Goal: Task Accomplishment & Management: Manage account settings

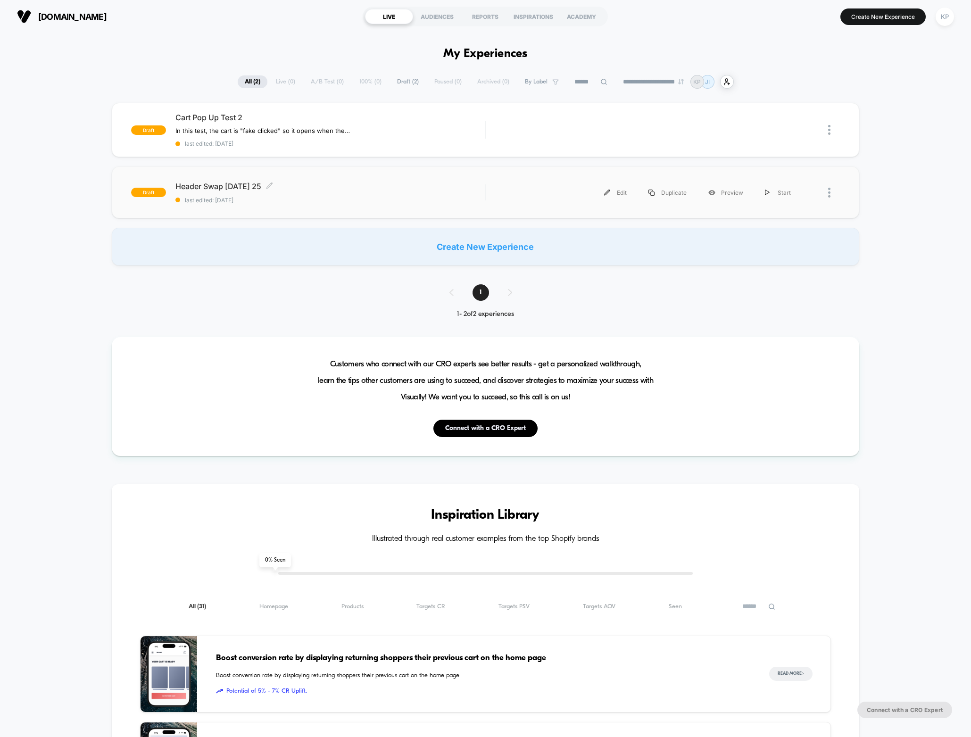
click at [233, 182] on span "Header Swap 1 - Sept 17 25 Click to edit experience details" at bounding box center [330, 185] width 310 height 9
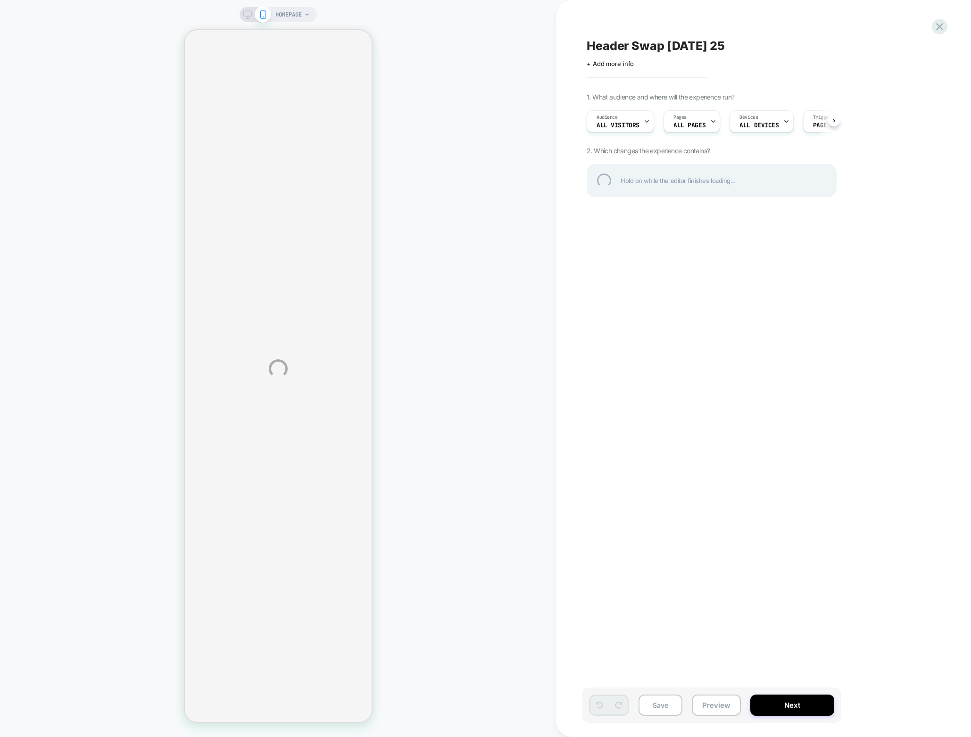
click at [248, 15] on div "HOMEPAGE Header Swap 1 - Sept 17 25 Click to edit experience details + Add more…" at bounding box center [485, 368] width 971 height 737
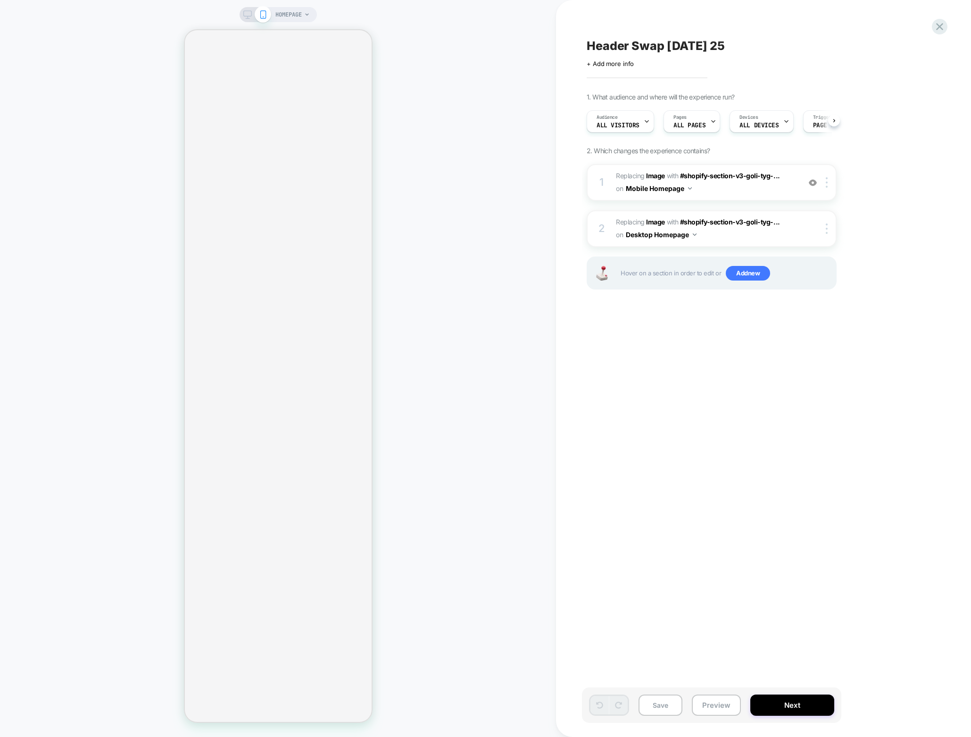
scroll to position [0, 0]
click at [251, 18] on icon at bounding box center [247, 14] width 8 height 8
click at [251, 18] on div "HOMEPAGE" at bounding box center [278, 368] width 556 height 718
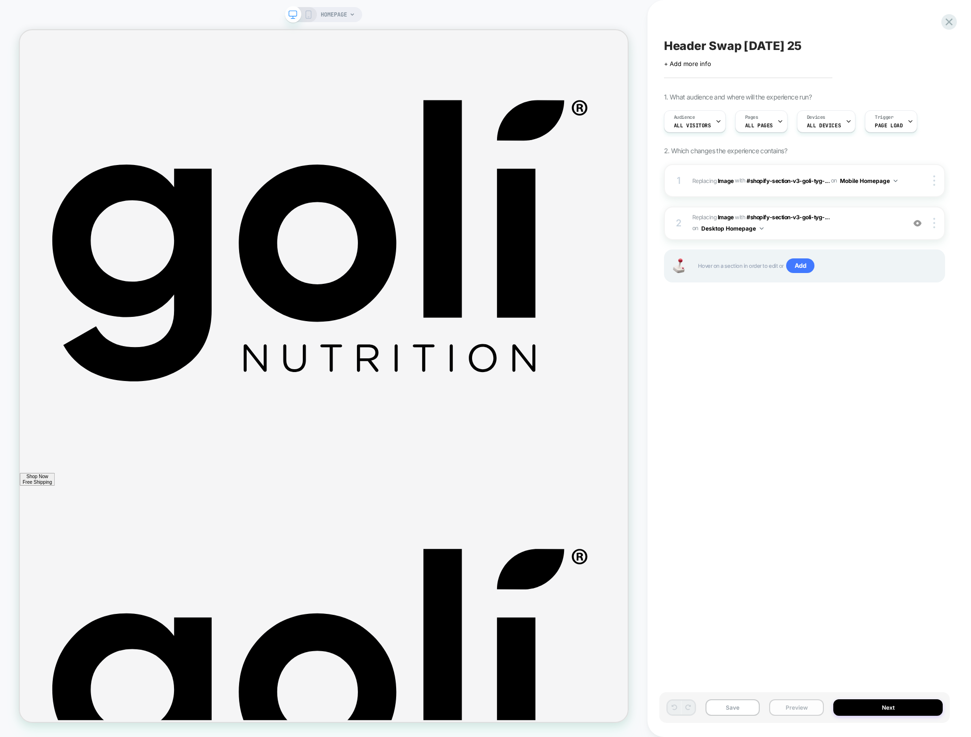
click at [805, 707] on button "Preview" at bounding box center [796, 707] width 55 height 16
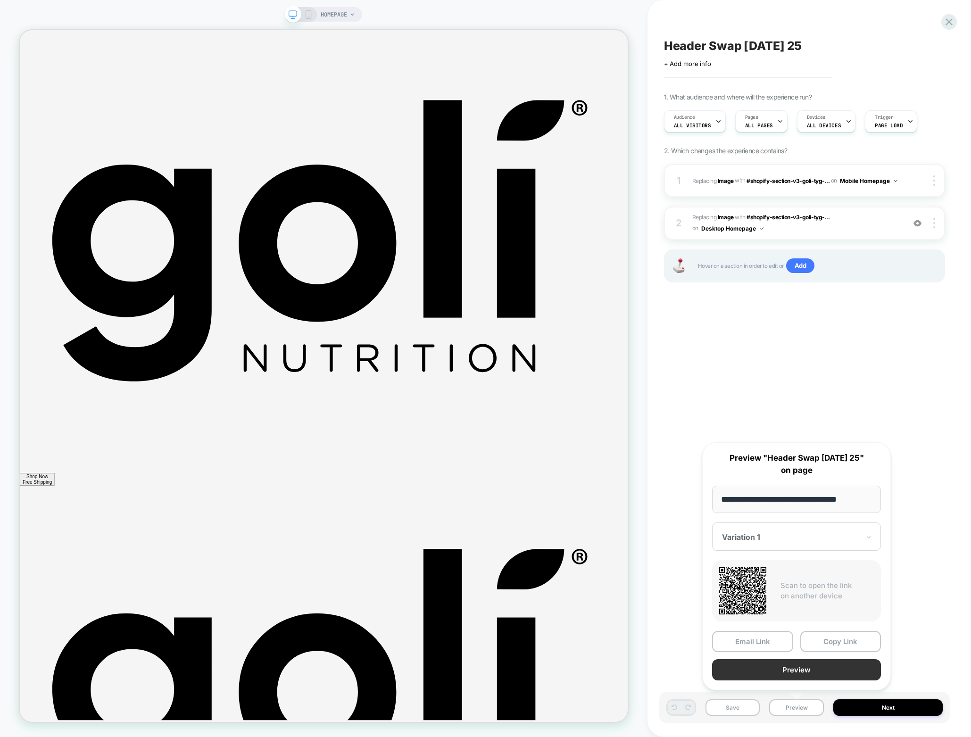
click at [823, 669] on button "Preview" at bounding box center [796, 669] width 169 height 21
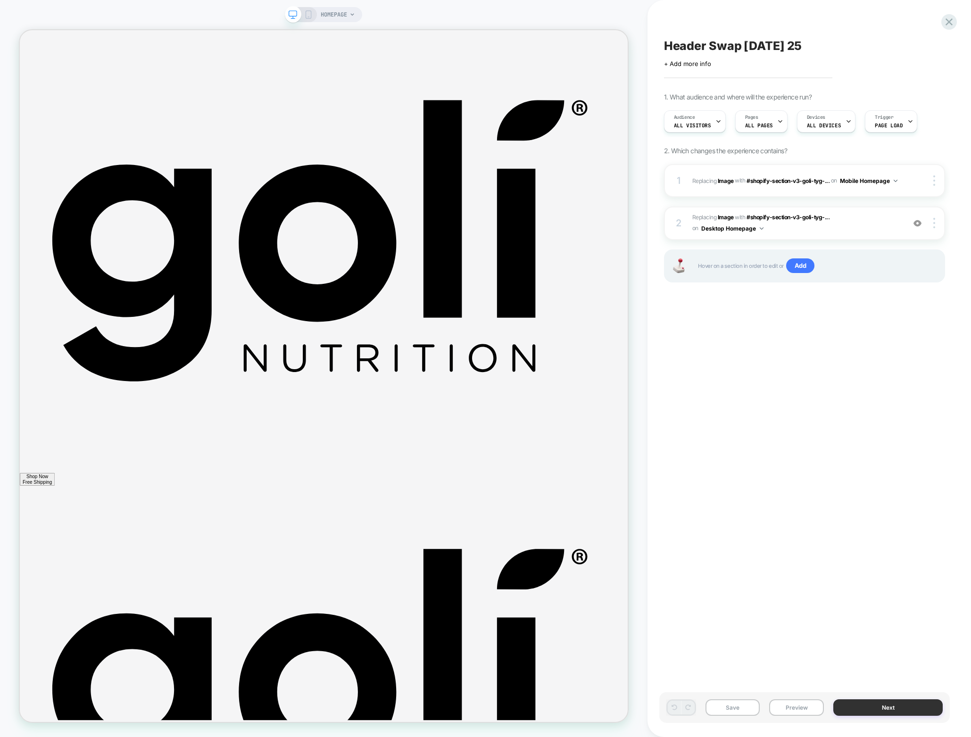
click at [904, 712] on button "Next" at bounding box center [887, 707] width 109 height 16
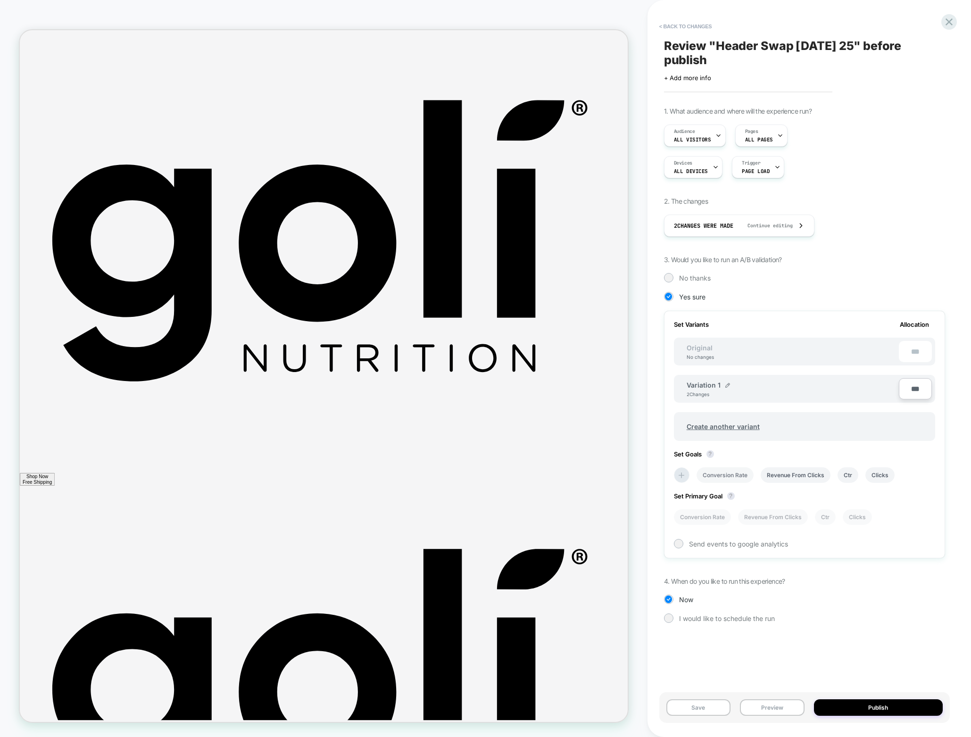
click at [733, 479] on li "Conversion Rate" at bounding box center [724, 475] width 57 height 16
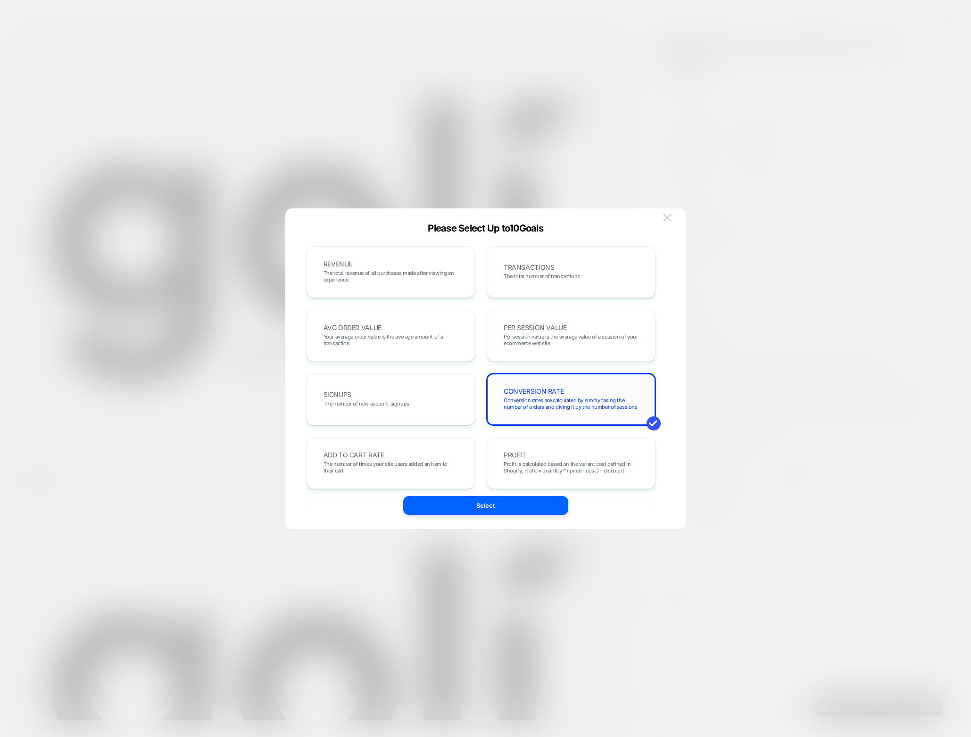
click at [565, 394] on div "CONVERSION RATE Conversion rates are calculated by simply taking the number of …" at bounding box center [570, 399] width 149 height 32
click at [571, 403] on span "Conversion rates are calculated by simply taking the number of orders and divin…" at bounding box center [570, 403] width 135 height 13
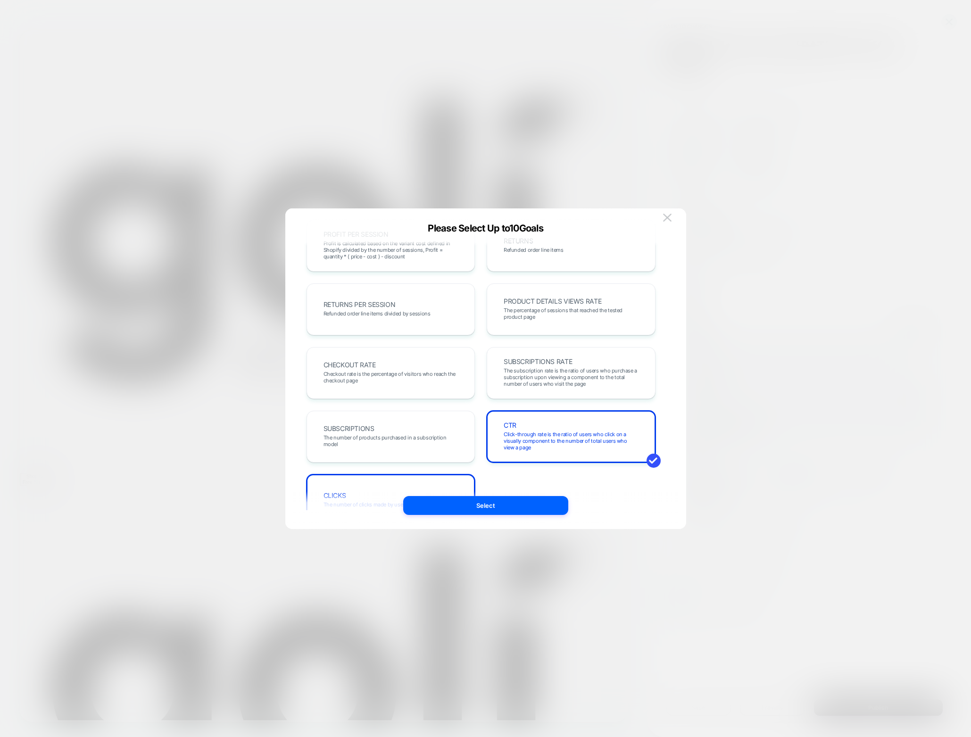
scroll to position [278, 0]
click at [403, 370] on div "CHECKOUT RATE Checkout rate is the percentage of visitors who reach the checkou…" at bounding box center [390, 376] width 149 height 32
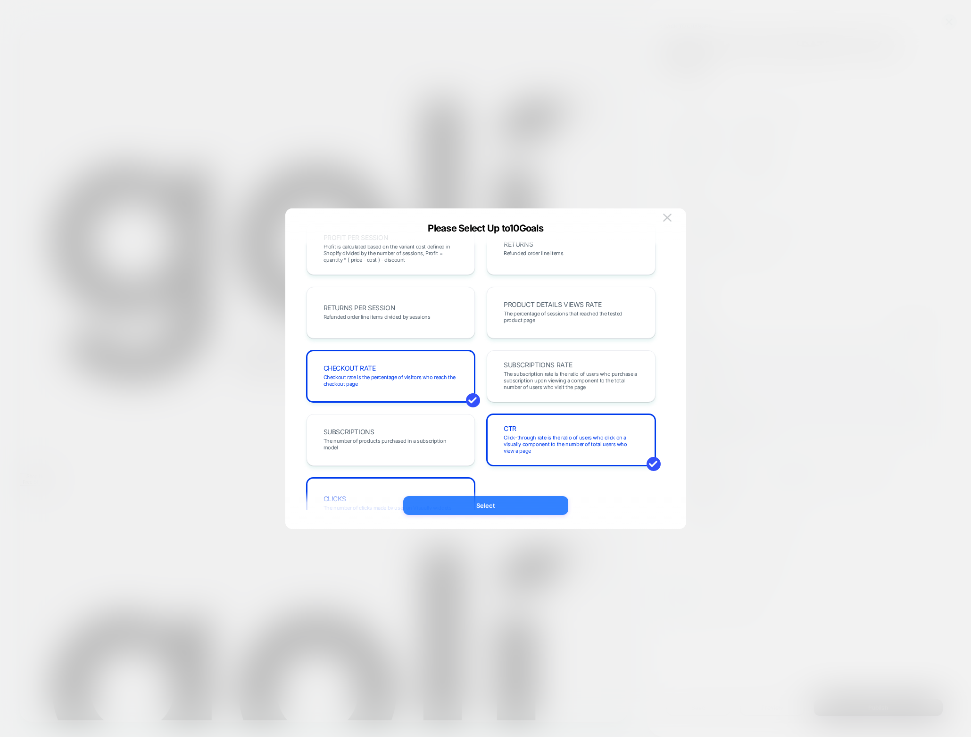
click at [488, 508] on button "Select" at bounding box center [485, 505] width 165 height 19
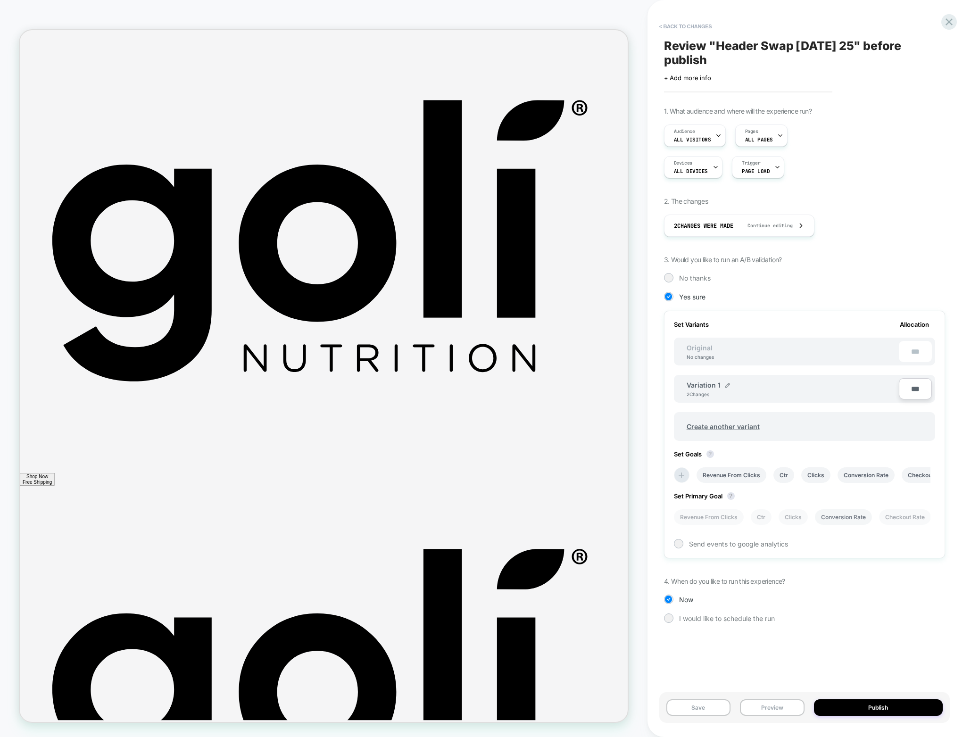
click at [853, 521] on li "Conversion Rate" at bounding box center [843, 517] width 57 height 16
click at [829, 480] on li "Conversion Rate" at bounding box center [821, 475] width 57 height 16
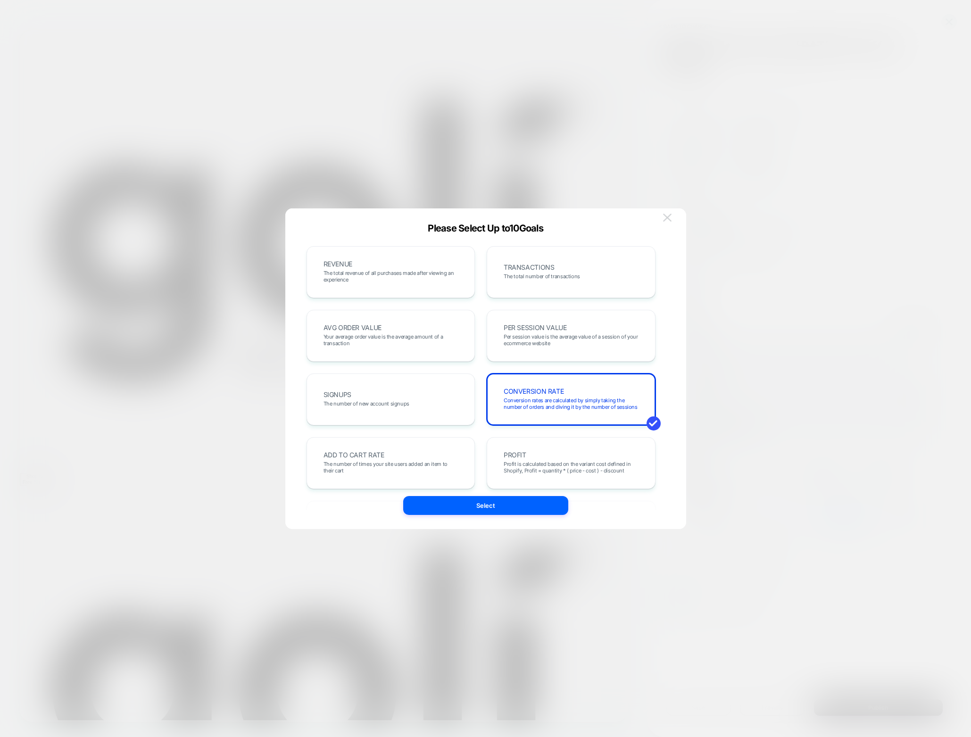
click at [666, 216] on img at bounding box center [667, 218] width 8 height 8
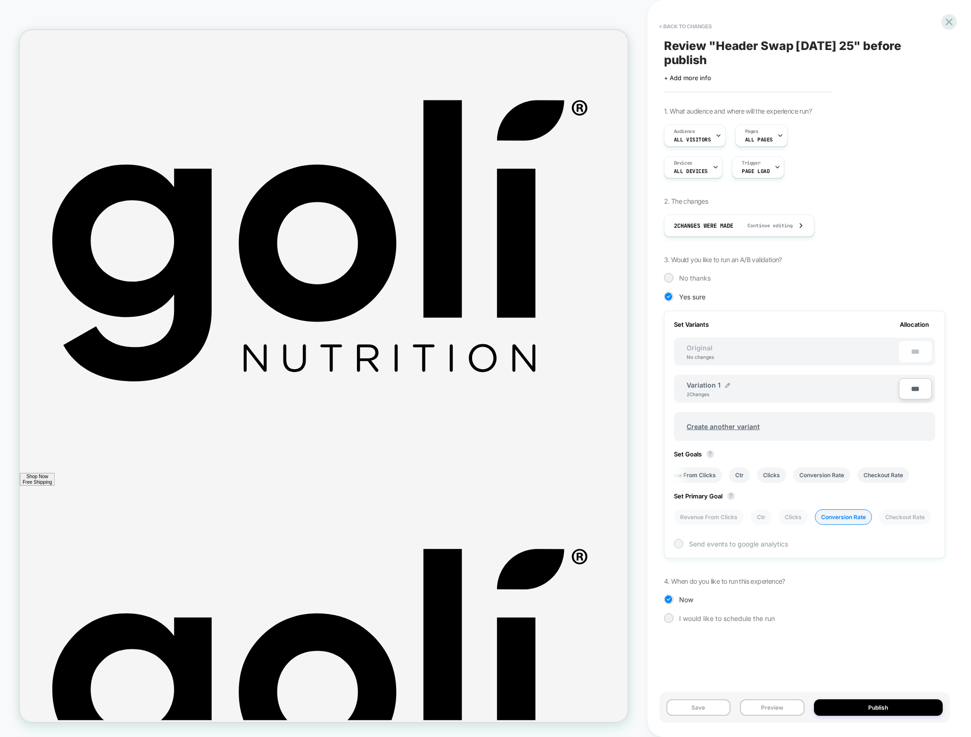
click at [724, 547] on span "Send events to google analytics" at bounding box center [738, 544] width 99 height 8
click at [705, 620] on span "I would like to schedule the run" at bounding box center [727, 618] width 96 height 8
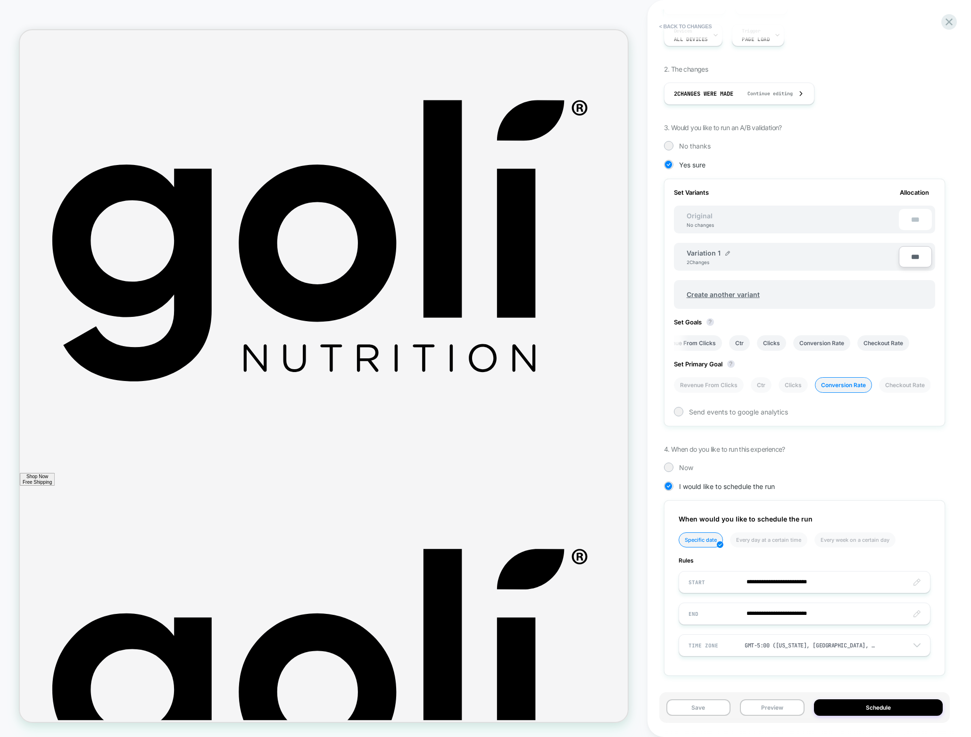
scroll to position [133, 0]
click at [683, 464] on span "Now" at bounding box center [686, 467] width 14 height 8
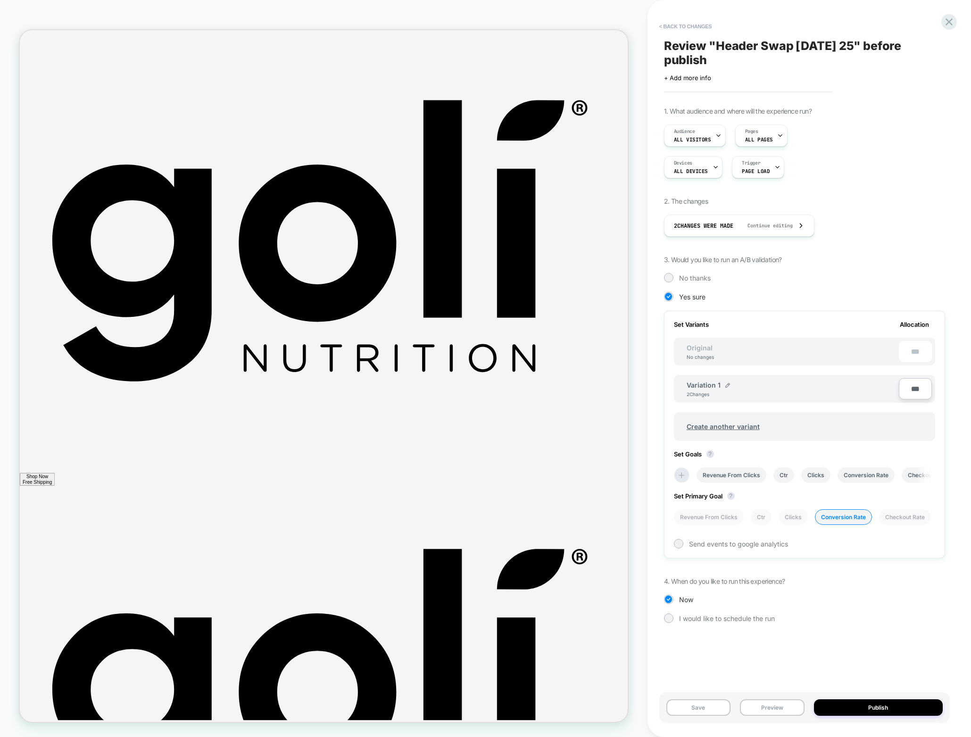
scroll to position [0, 0]
click at [700, 79] on span "+ Add more info" at bounding box center [687, 78] width 47 height 8
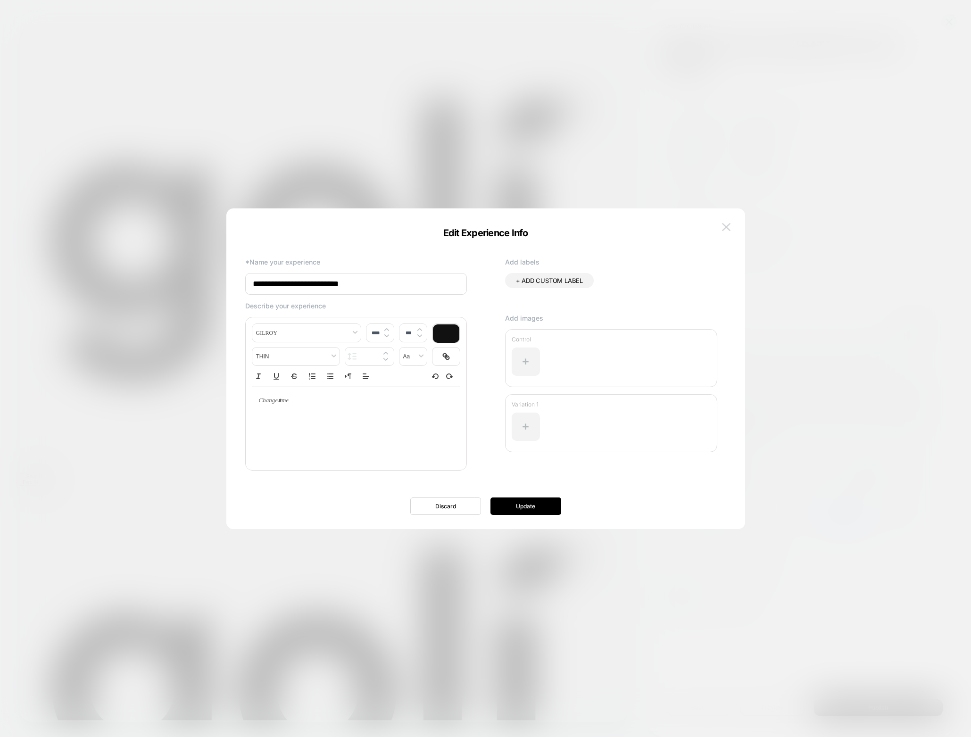
click at [725, 229] on img at bounding box center [726, 227] width 8 height 8
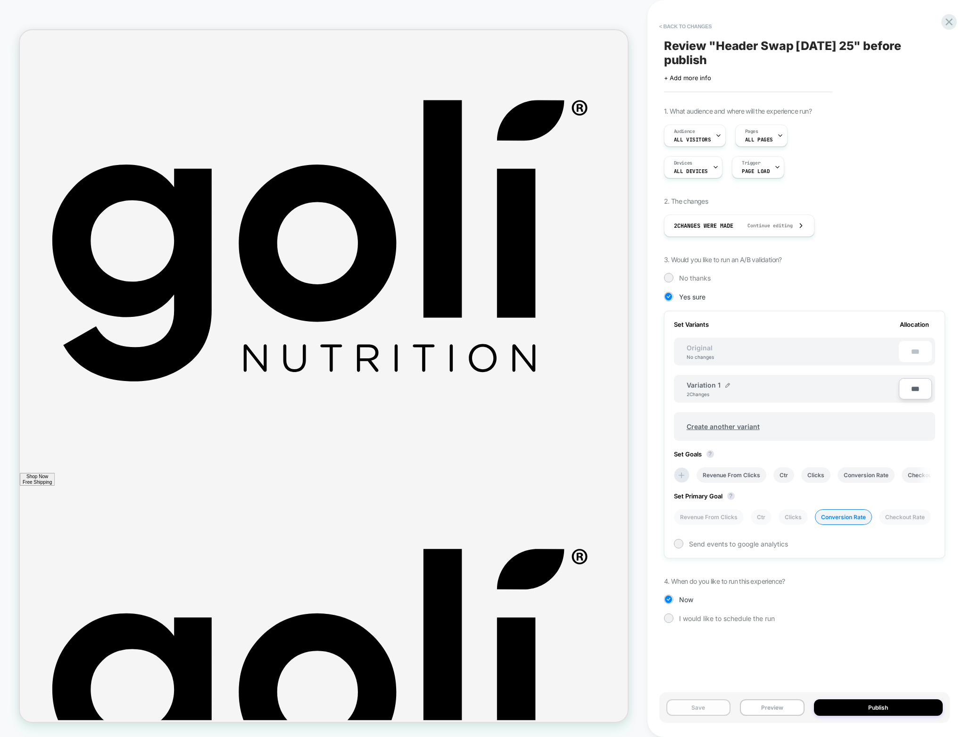
click at [705, 706] on button "Save" at bounding box center [698, 707] width 65 height 16
click at [682, 21] on button "< Back to changes" at bounding box center [685, 26] width 62 height 15
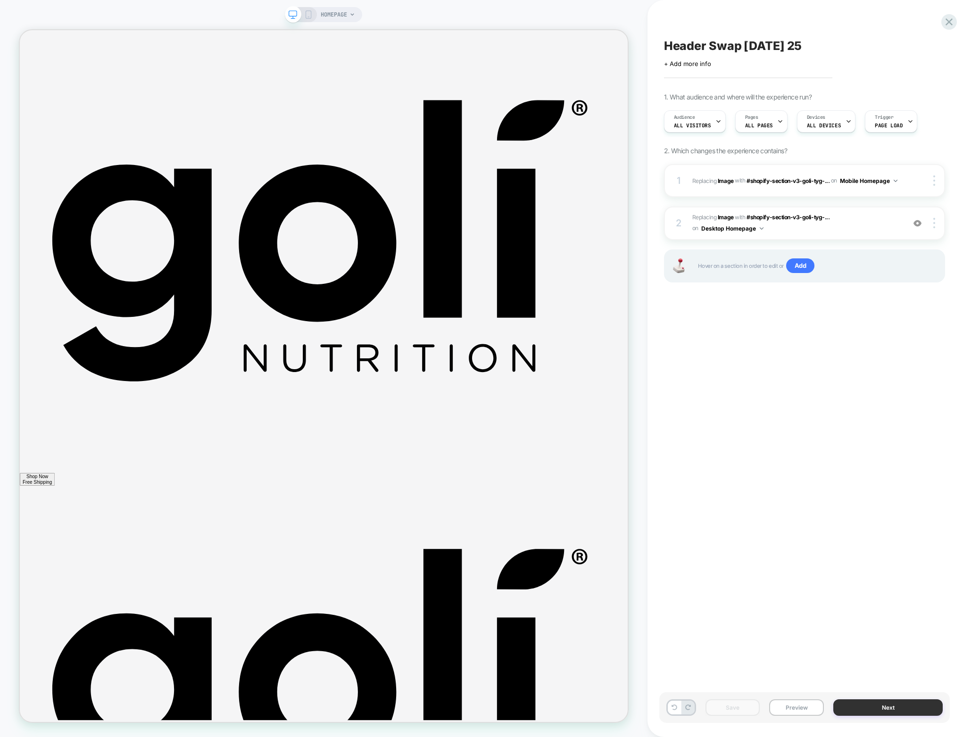
click at [893, 709] on button "Next" at bounding box center [887, 707] width 109 height 16
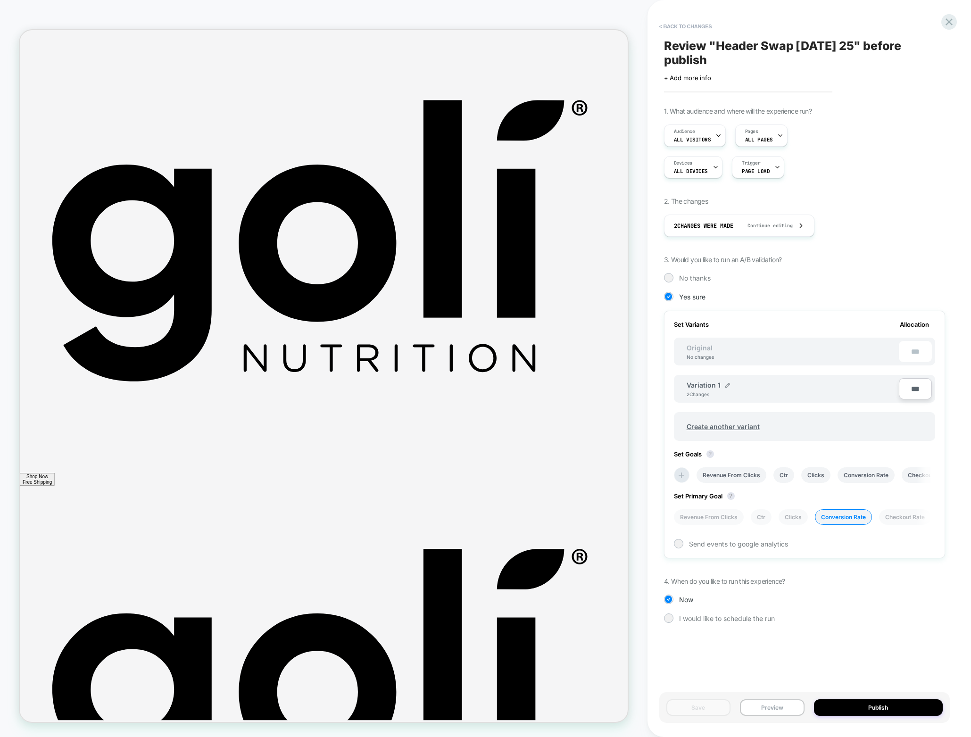
scroll to position [0, 1]
click at [779, 226] on span "Continue editing" at bounding box center [765, 225] width 55 height 6
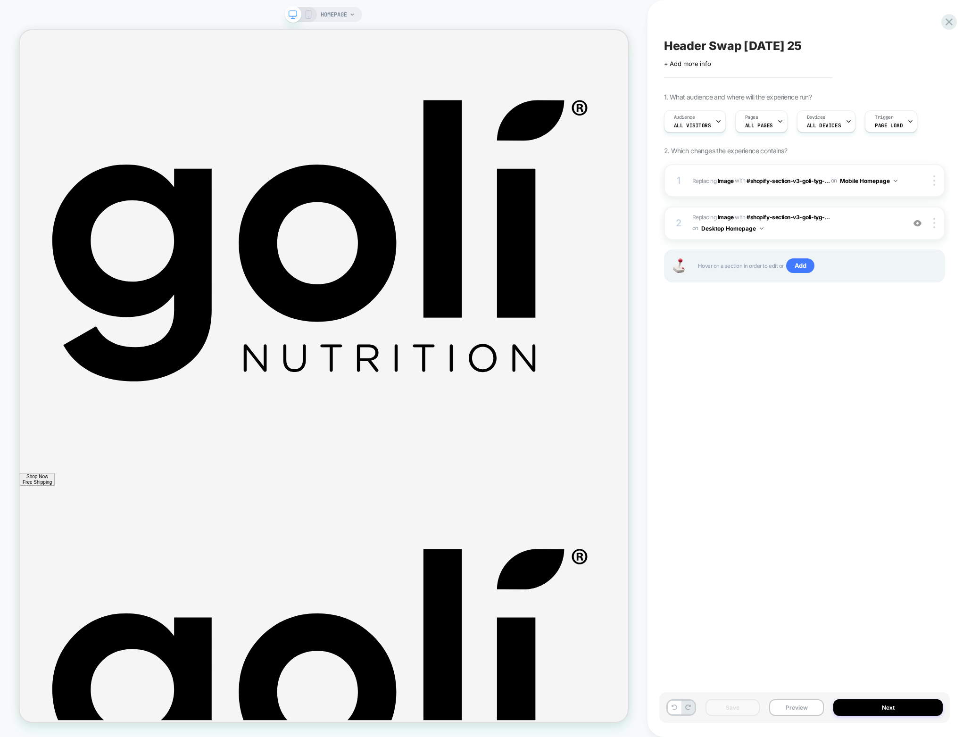
click at [307, 17] on icon at bounding box center [308, 14] width 8 height 8
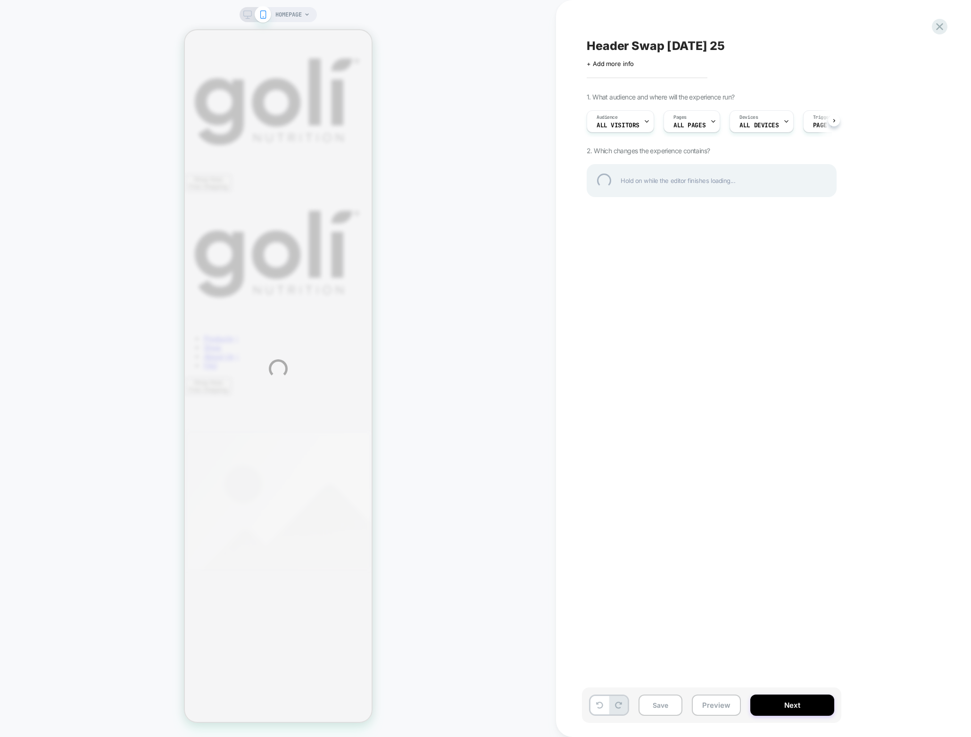
click at [247, 17] on div "HOMEPAGE Header Swap 1 - Sept 17 25 Click to edit experience details + Add more…" at bounding box center [485, 368] width 971 height 737
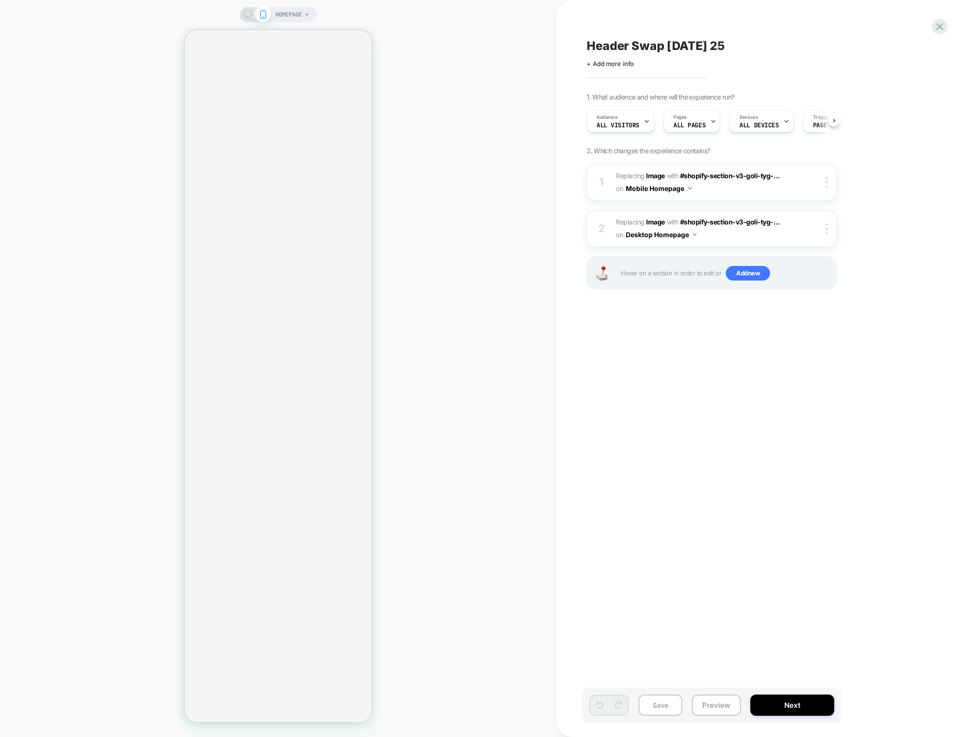
scroll to position [0, 0]
click at [670, 706] on button "Save" at bounding box center [660, 704] width 44 height 21
click at [939, 31] on icon at bounding box center [939, 26] width 13 height 13
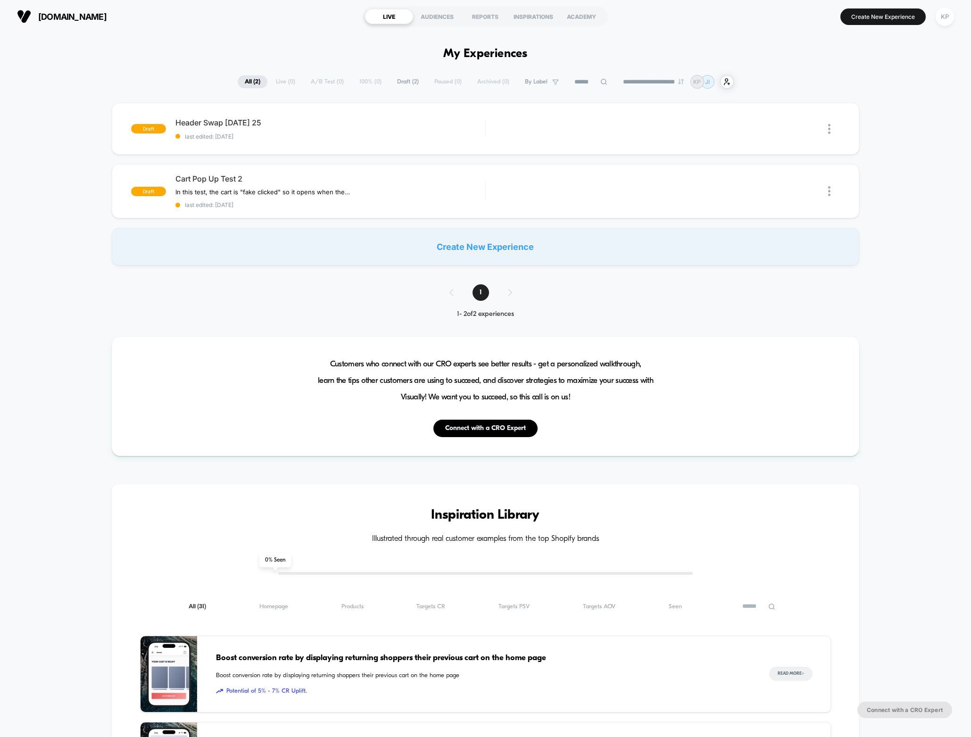
click at [81, 135] on div "draft Header Swap [DATE] 25 last edited: [DATE] Edit Duplicate Preview Start dr…" at bounding box center [485, 184] width 971 height 163
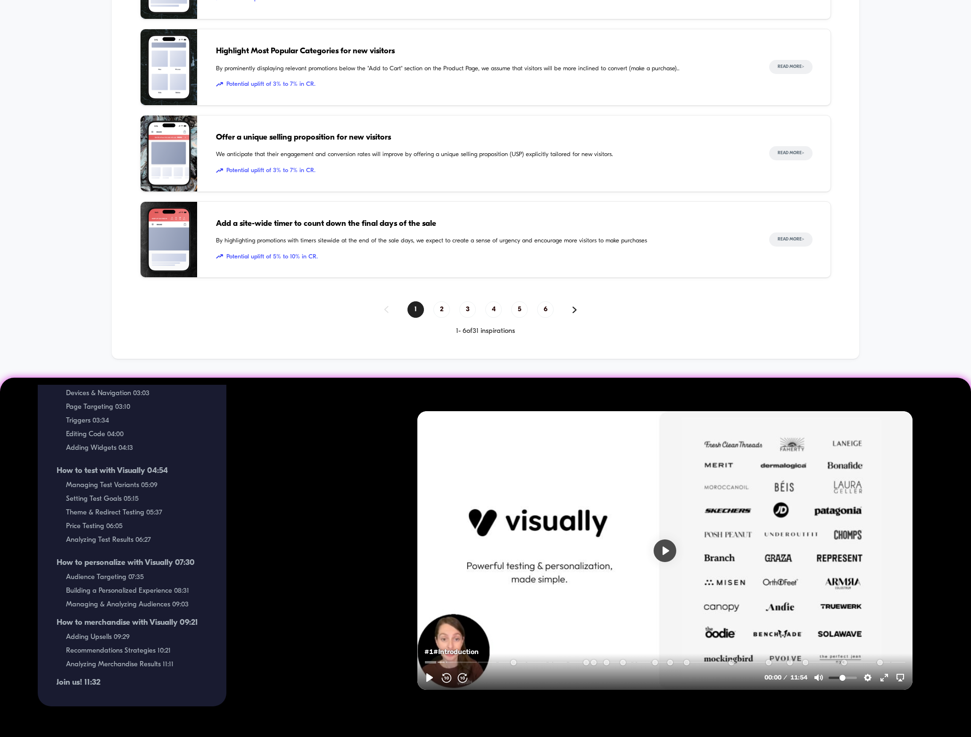
scroll to position [241, 0]
click at [622, 662] on input "Seek" at bounding box center [665, 661] width 483 height 9
click at [667, 554] on button "Play" at bounding box center [664, 550] width 23 height 23
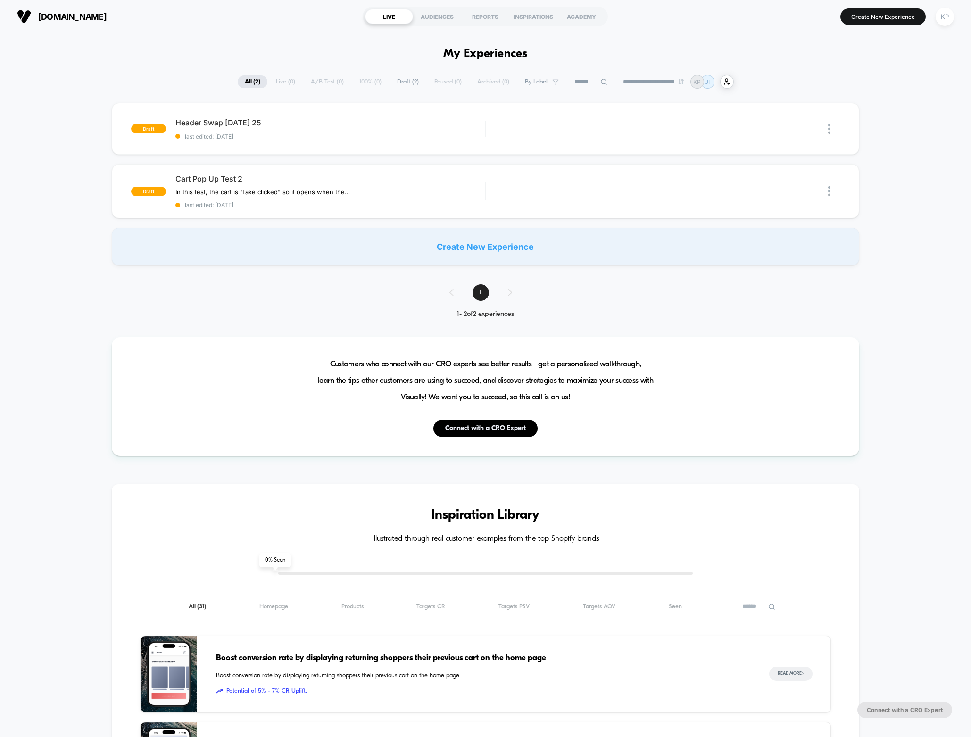
scroll to position [0, 0]
type input "*****"
click at [942, 19] on div "KP" at bounding box center [944, 17] width 18 height 18
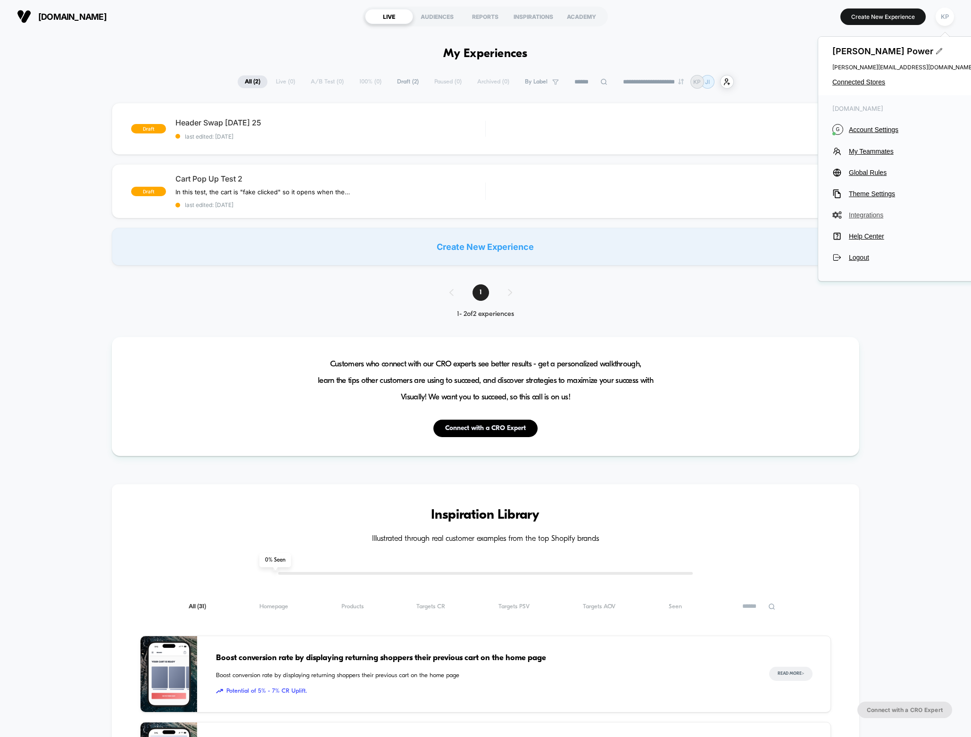
click at [863, 219] on span "Integrations" at bounding box center [910, 215] width 125 height 8
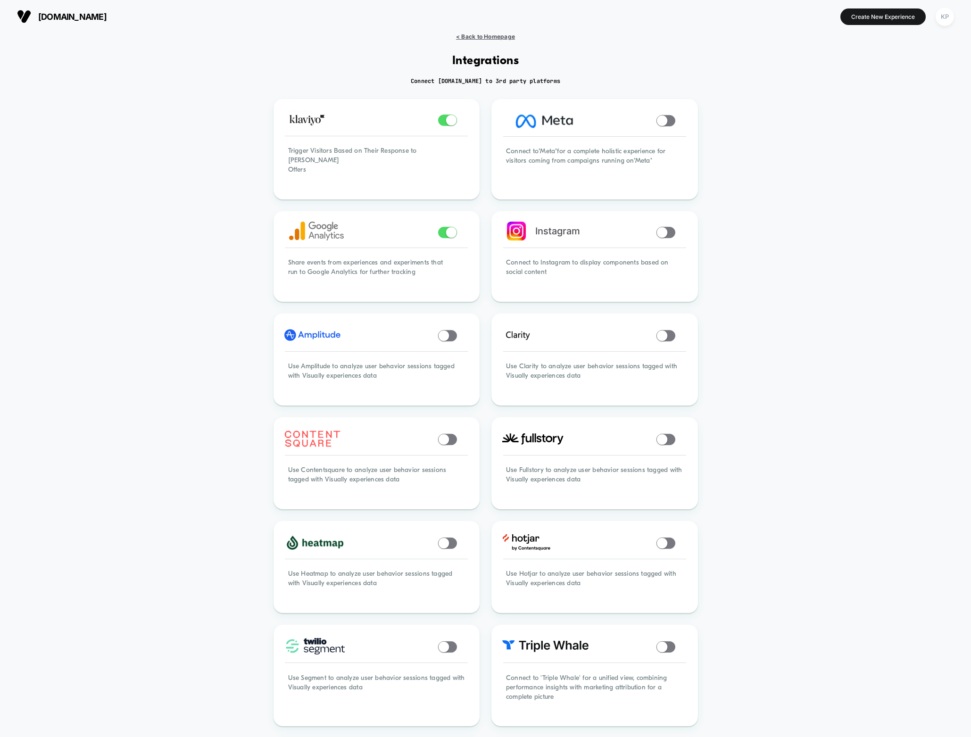
click at [501, 33] on span "< Back to Homepage" at bounding box center [485, 36] width 59 height 7
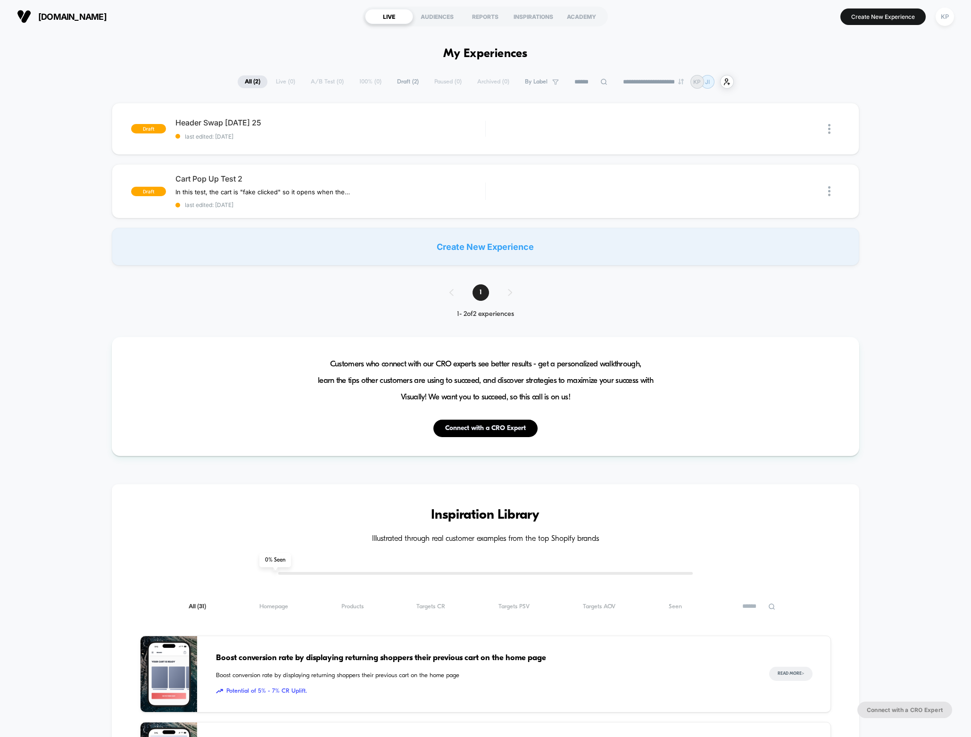
click at [944, 16] on div "KP" at bounding box center [944, 17] width 18 height 18
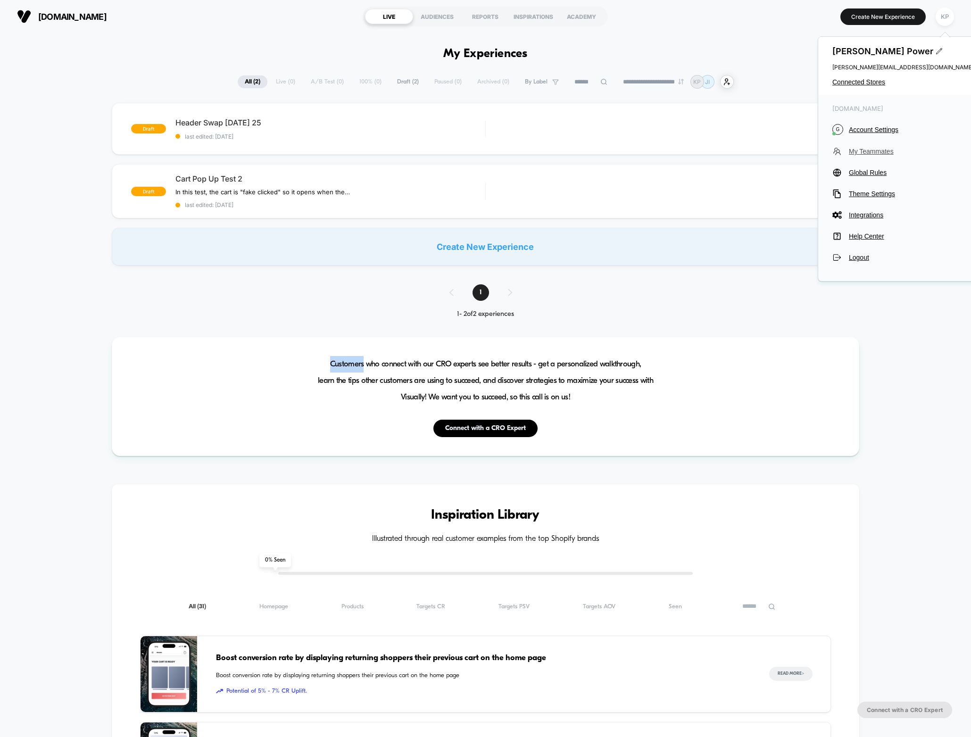
click at [869, 150] on span "My Teammates" at bounding box center [910, 152] width 125 height 8
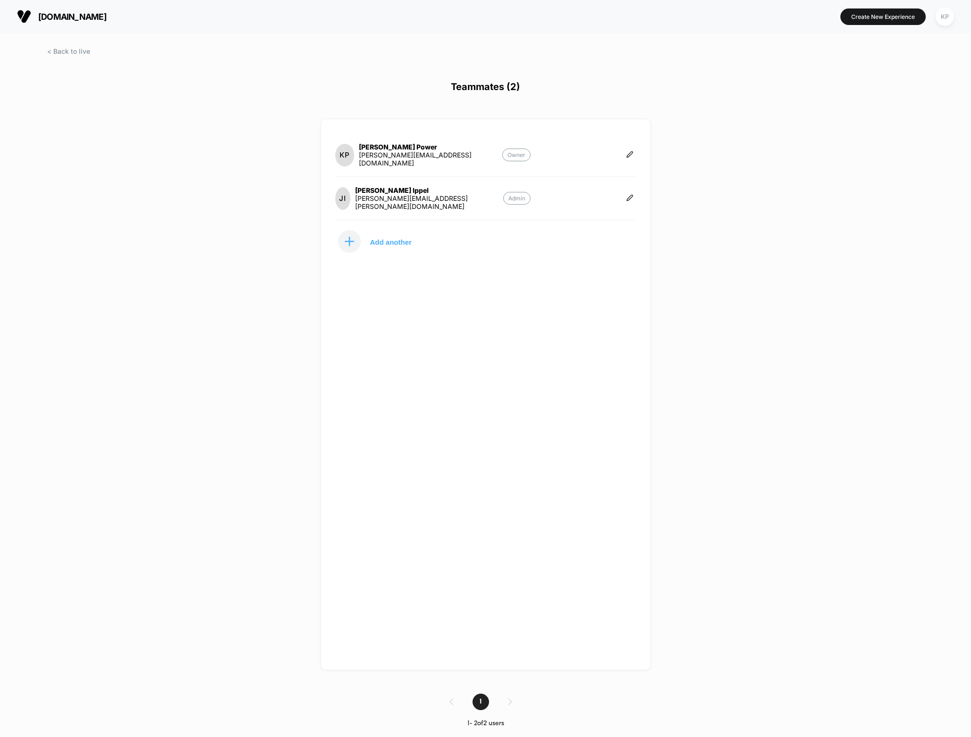
click at [262, 335] on div "[DOMAIN_NAME] Create New Experience KP Teammates (2) KP [PERSON_NAME] [PERSON_N…" at bounding box center [485, 368] width 971 height 737
click at [260, 317] on div "[DOMAIN_NAME] Create New Experience KP Teammates (2) KP [PERSON_NAME] [PERSON_N…" at bounding box center [485, 368] width 971 height 737
click at [65, 54] on span at bounding box center [68, 51] width 43 height 8
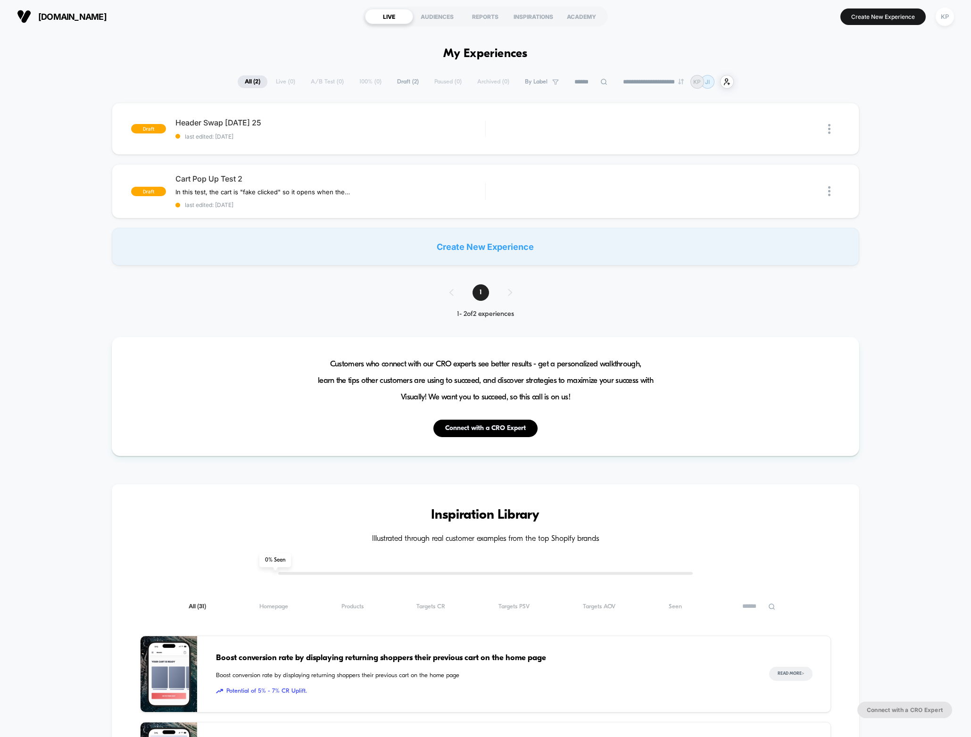
click at [44, 236] on div "draft Header Swap [DATE] 25 last edited: [DATE] Edit Duplicate Preview Start dr…" at bounding box center [485, 184] width 971 height 163
click at [59, 256] on div "draft Header Swap [DATE] 25 last edited: [DATE] Edit Duplicate Preview Start dr…" at bounding box center [485, 184] width 971 height 163
click at [943, 17] on div "KP" at bounding box center [944, 17] width 18 height 18
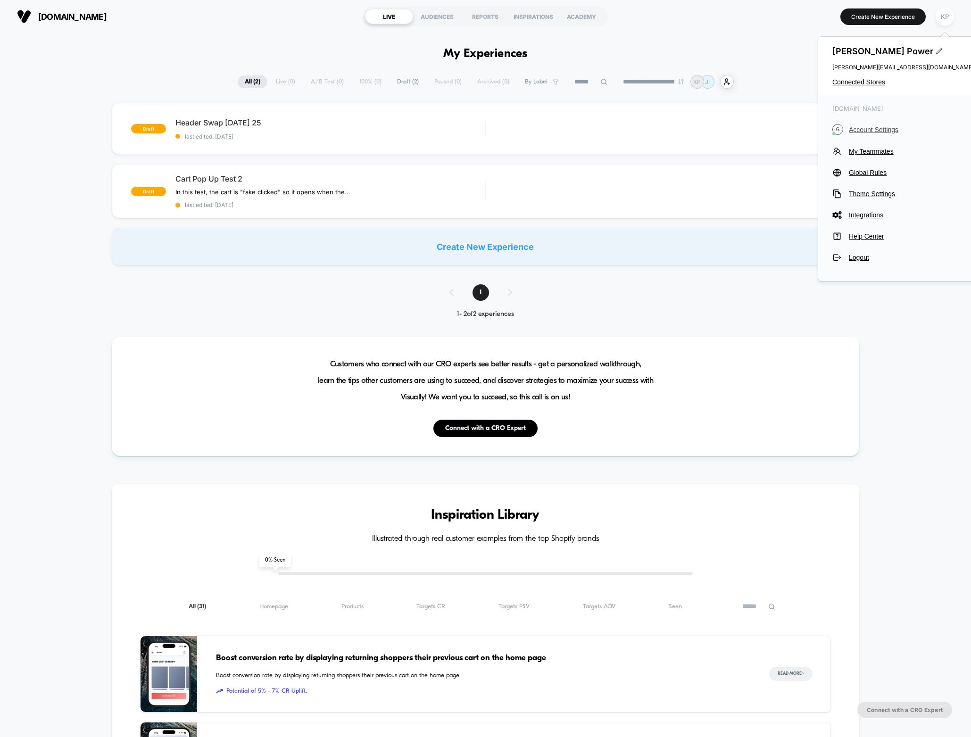
click at [874, 132] on span "Account Settings" at bounding box center [910, 130] width 125 height 8
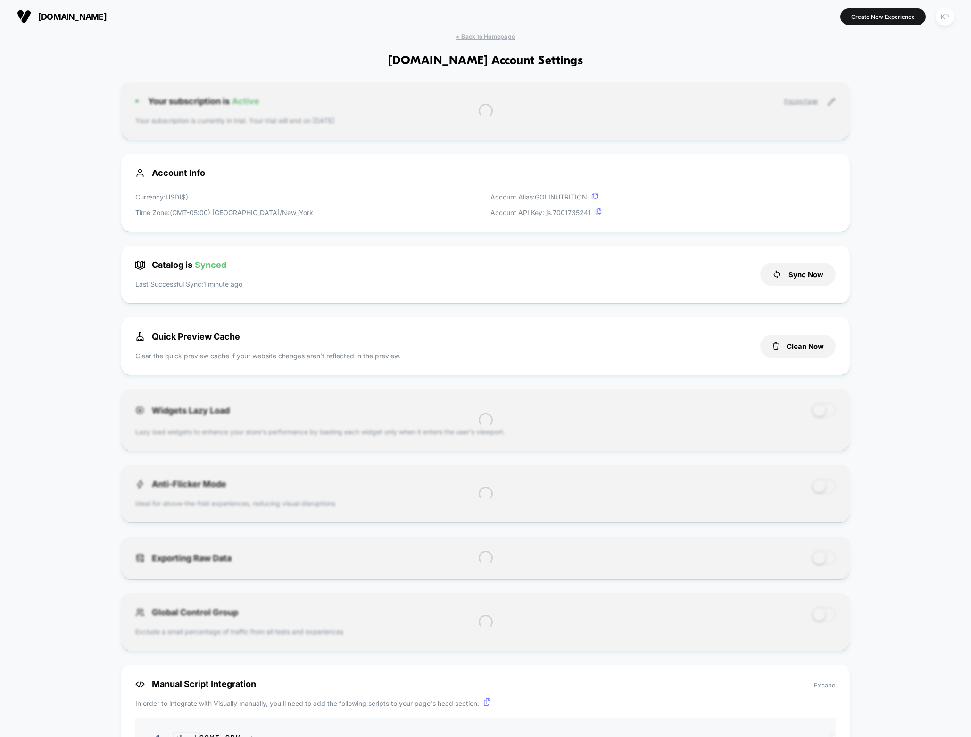
scroll to position [127, 0]
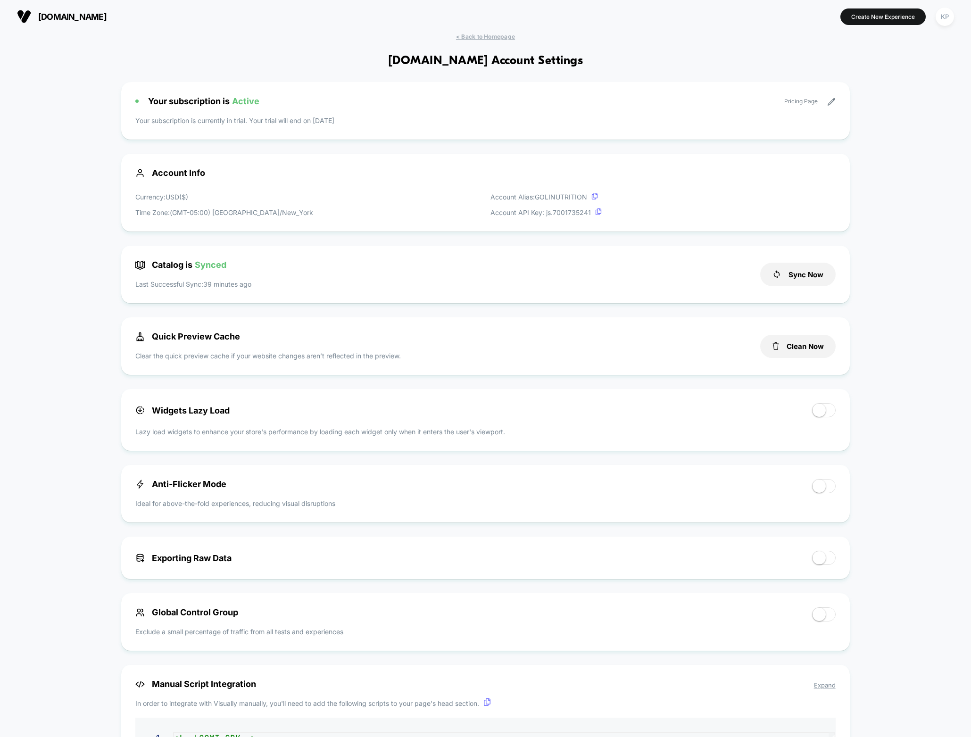
click at [72, 262] on div "< Back to Homepage [DOMAIN_NAME] Account Settings Your subscription is Active P…" at bounding box center [485, 523] width 971 height 980
click at [78, 365] on div "< Back to Homepage [DOMAIN_NAME] Account Settings Your subscription is Active P…" at bounding box center [485, 523] width 971 height 980
click at [938, 19] on div "KP" at bounding box center [944, 17] width 18 height 18
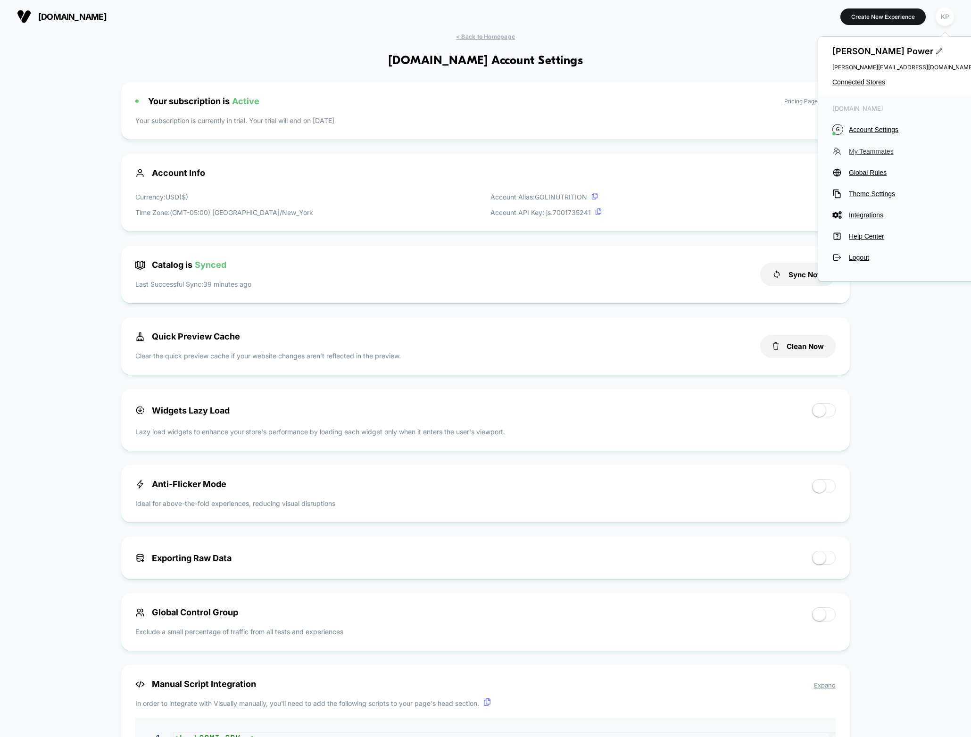
click at [878, 152] on span "My Teammates" at bounding box center [910, 152] width 125 height 8
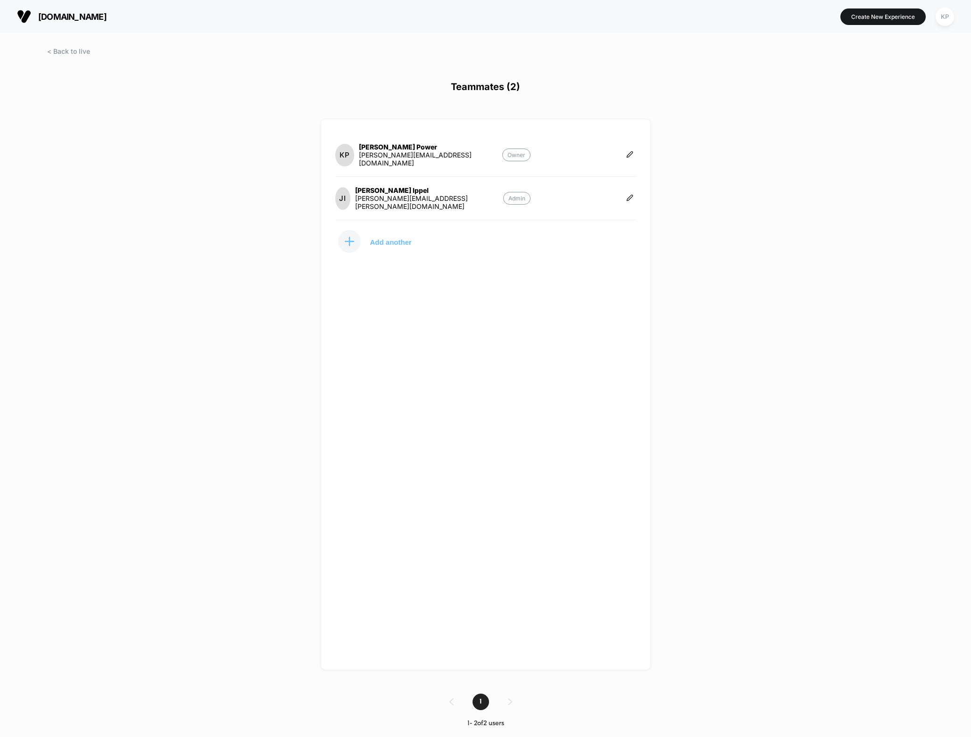
click at [378, 239] on p "Add another" at bounding box center [390, 241] width 41 height 5
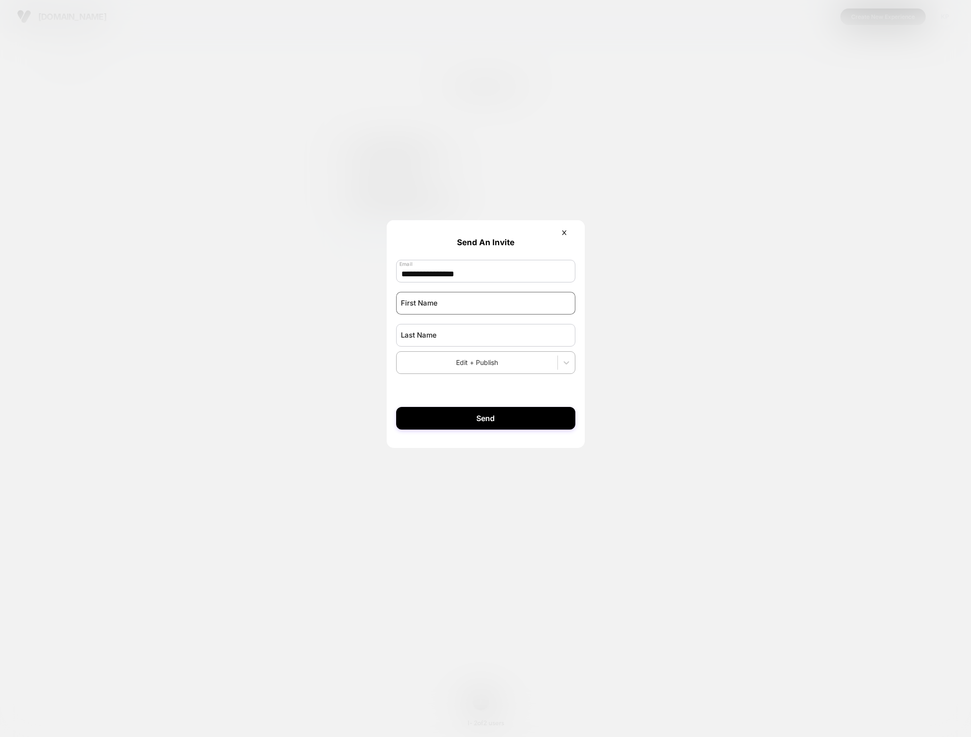
type input "**********"
type input "*******"
type input "*********"
click at [322, 336] on div at bounding box center [485, 368] width 971 height 737
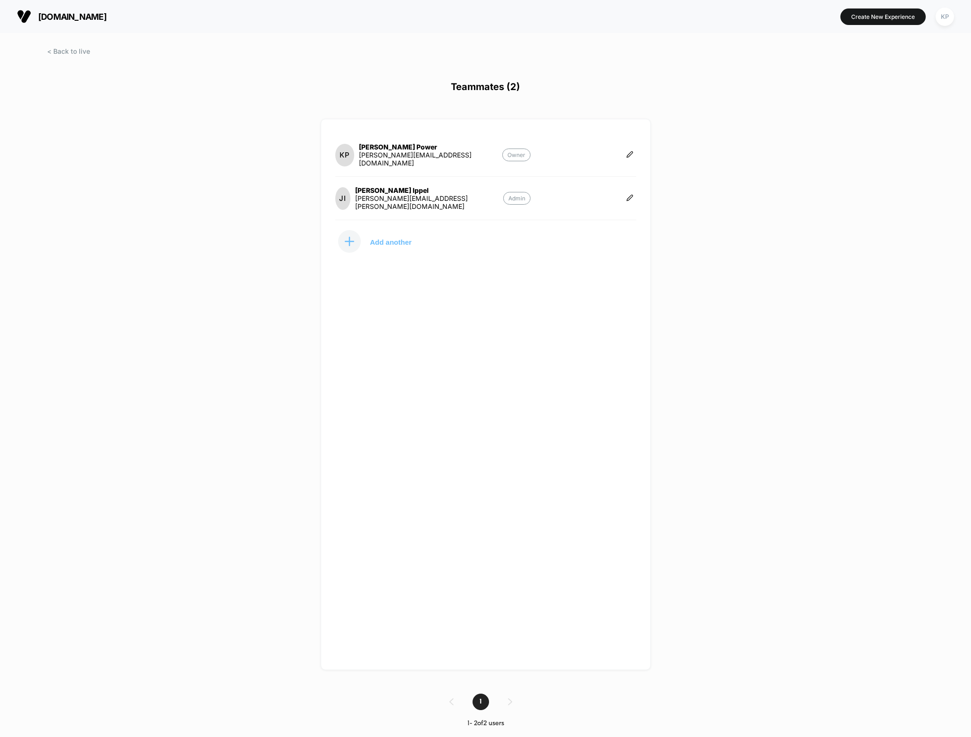
click at [386, 242] on p "Add another" at bounding box center [390, 241] width 41 height 5
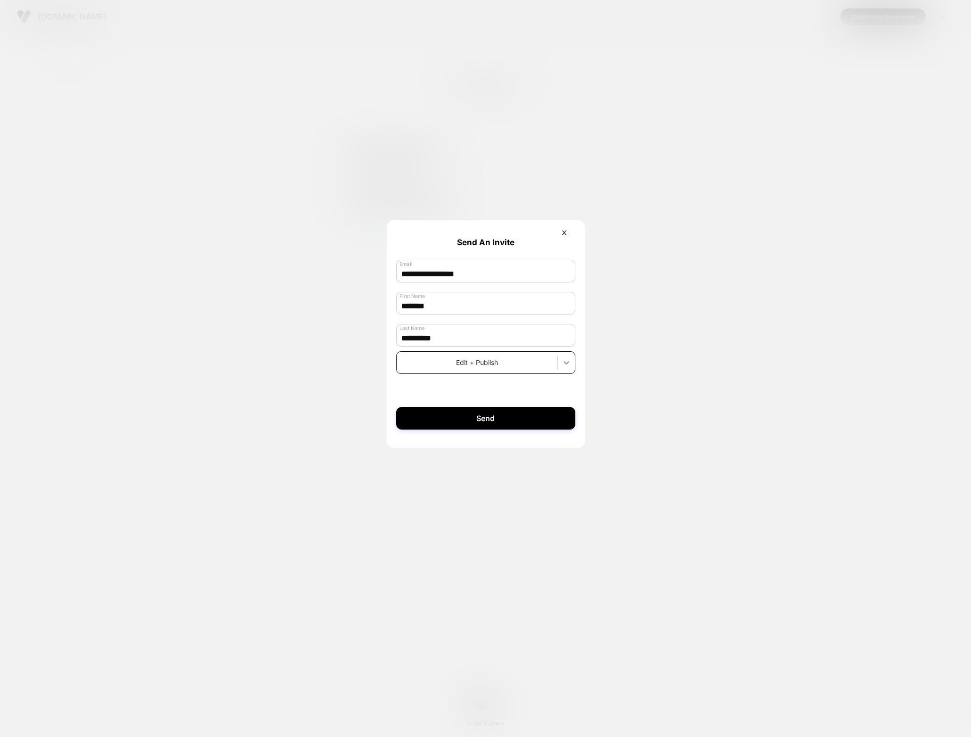
click at [559, 362] on div at bounding box center [566, 362] width 17 height 17
click at [531, 295] on div "Admin" at bounding box center [485, 291] width 179 height 16
click at [510, 422] on button "Send" at bounding box center [485, 418] width 179 height 23
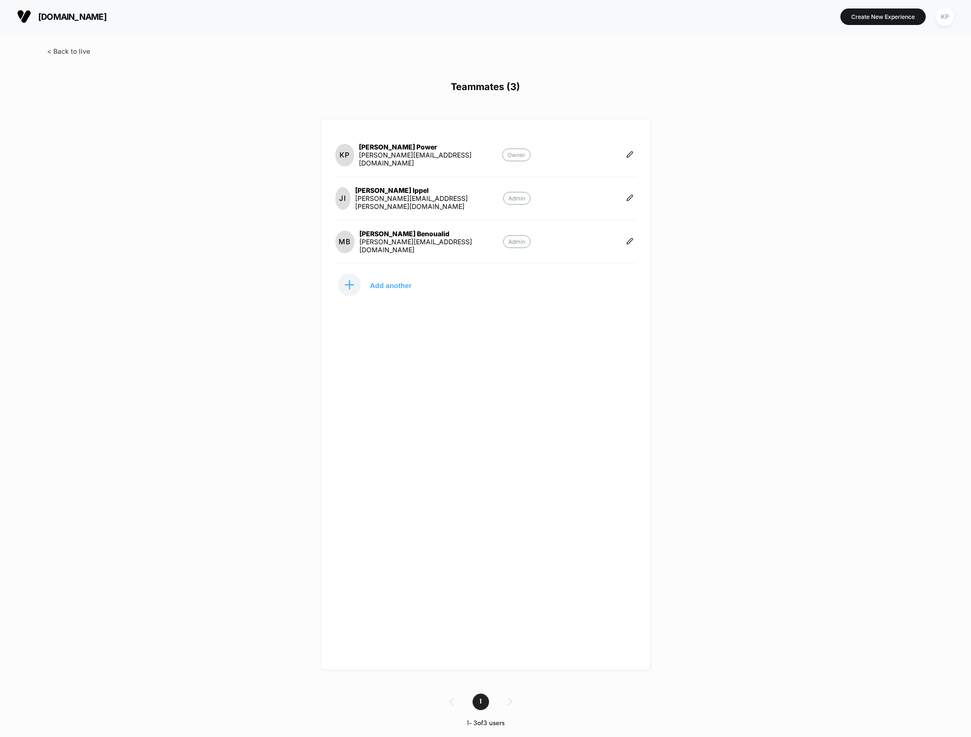
click at [78, 53] on span at bounding box center [68, 51] width 43 height 8
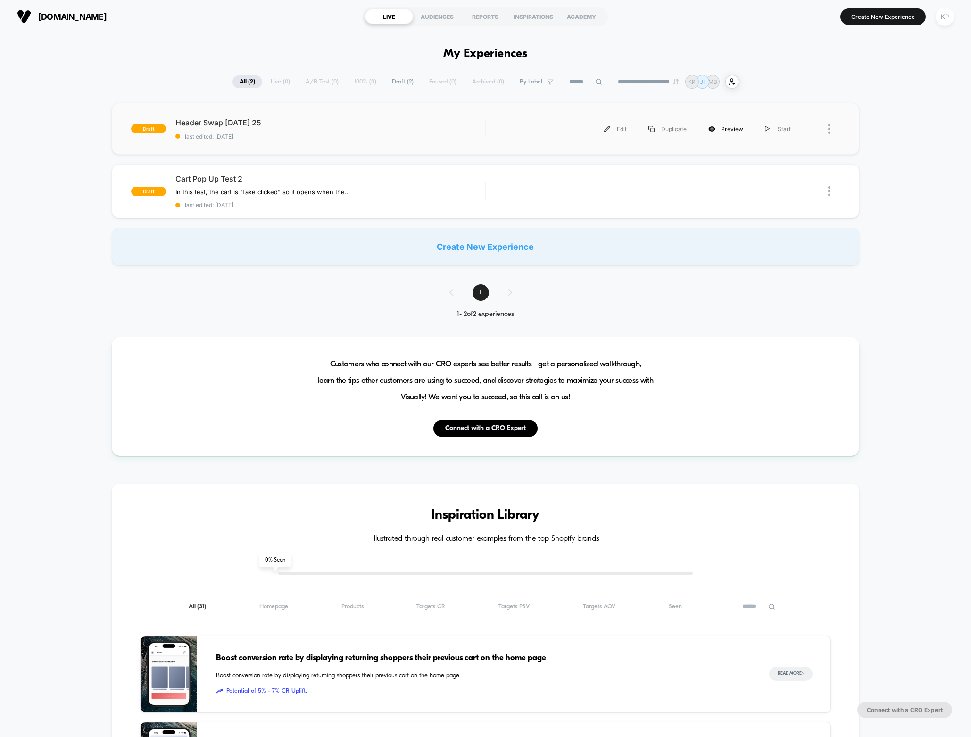
click at [728, 130] on div "Preview" at bounding box center [725, 128] width 57 height 21
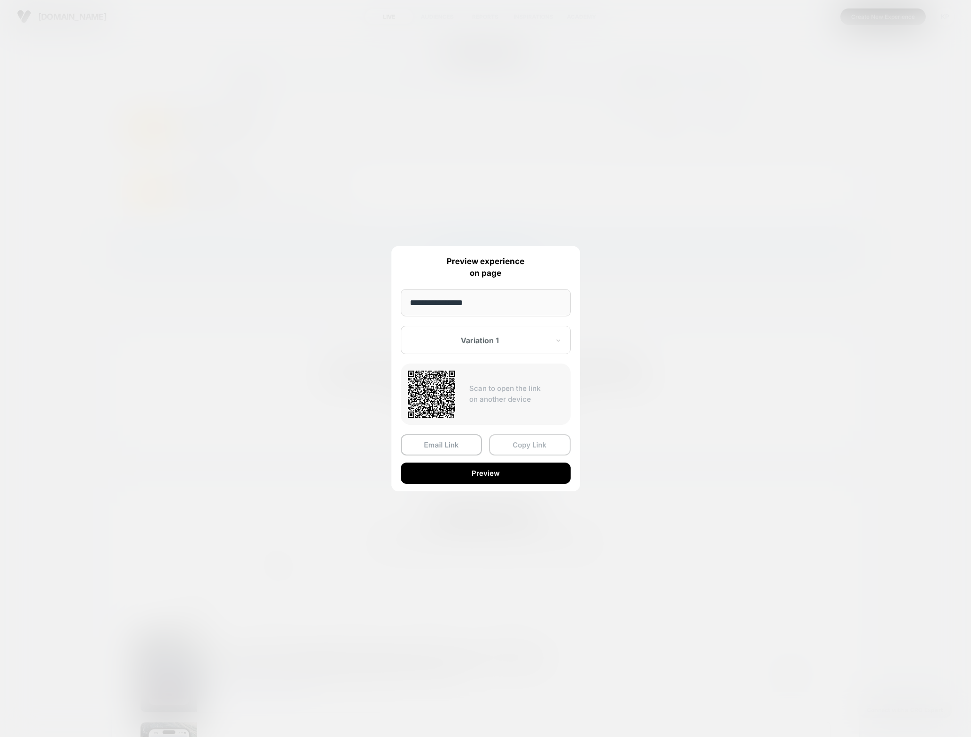
click at [533, 445] on button "Copy Link" at bounding box center [530, 444] width 82 height 21
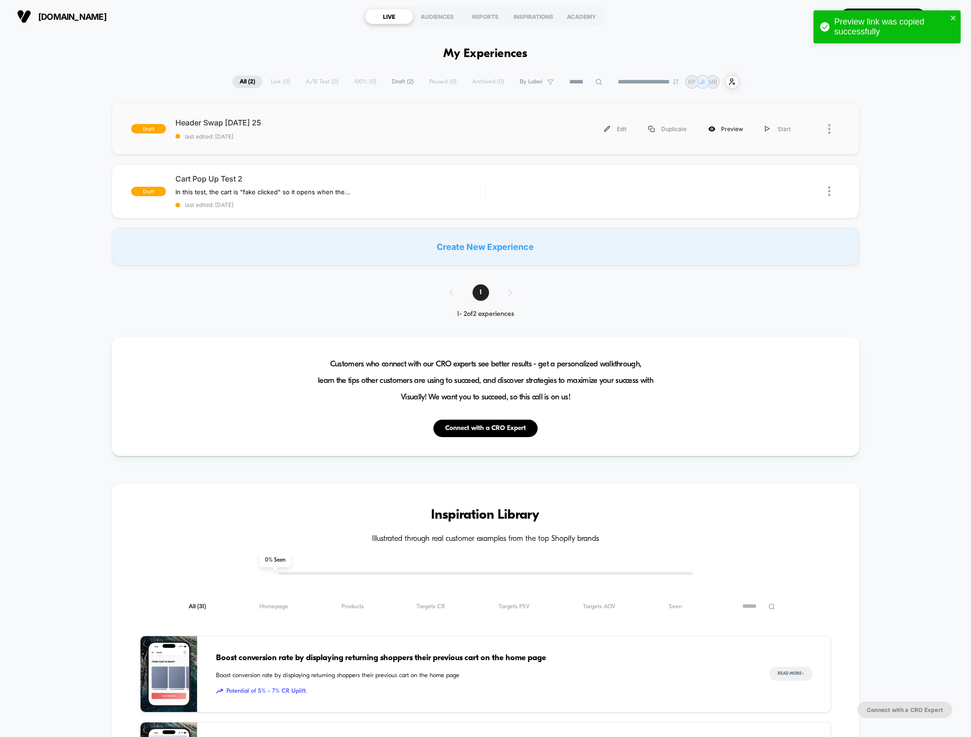
click at [725, 129] on div "Preview" at bounding box center [725, 128] width 57 height 21
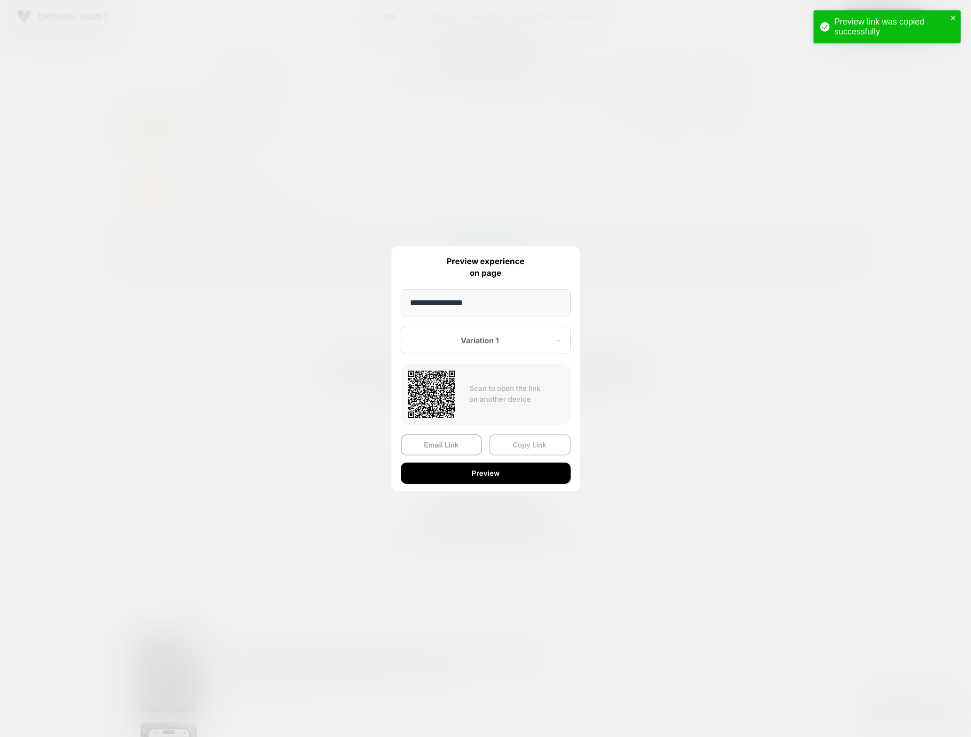
click at [525, 445] on button "Copy Link" at bounding box center [530, 444] width 82 height 21
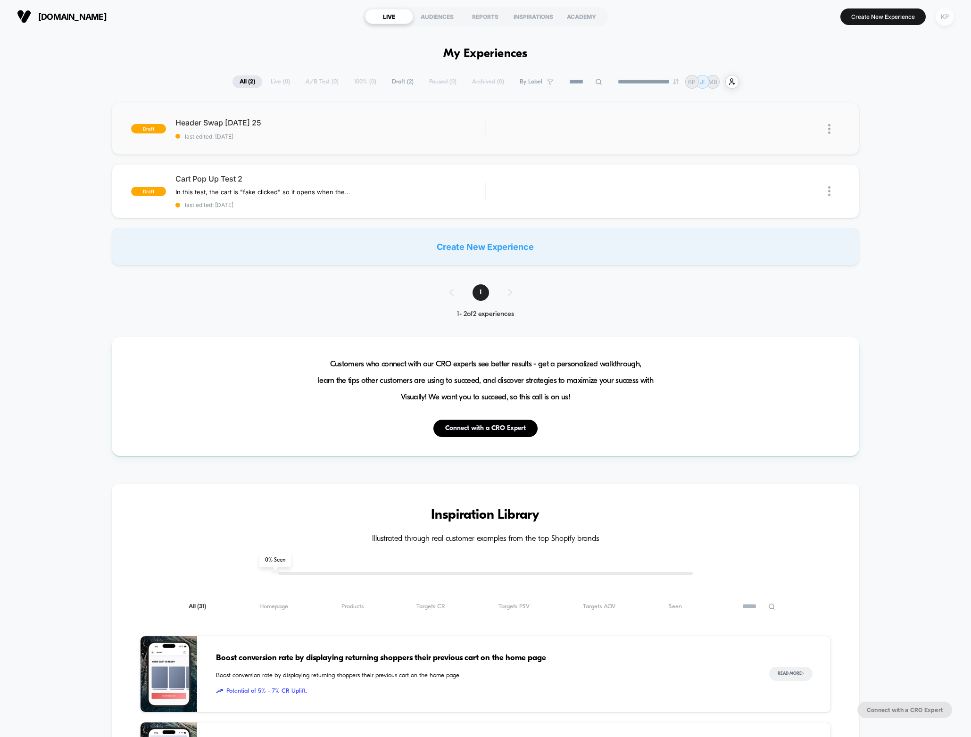
click at [943, 13] on div "KP" at bounding box center [944, 17] width 18 height 18
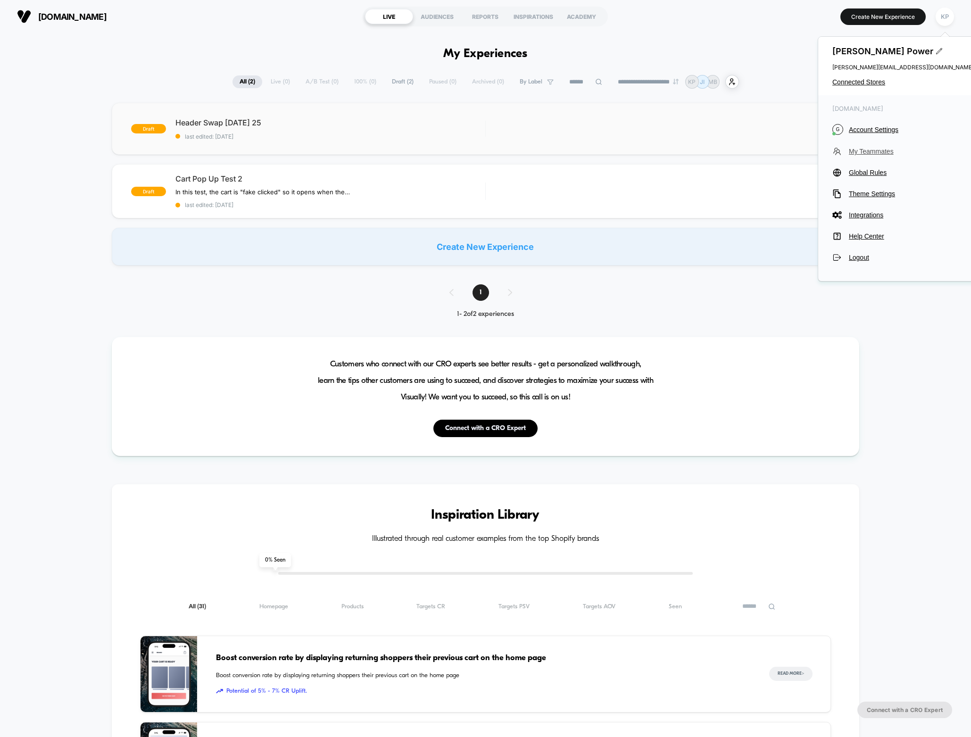
click at [881, 152] on span "My Teammates" at bounding box center [910, 152] width 125 height 8
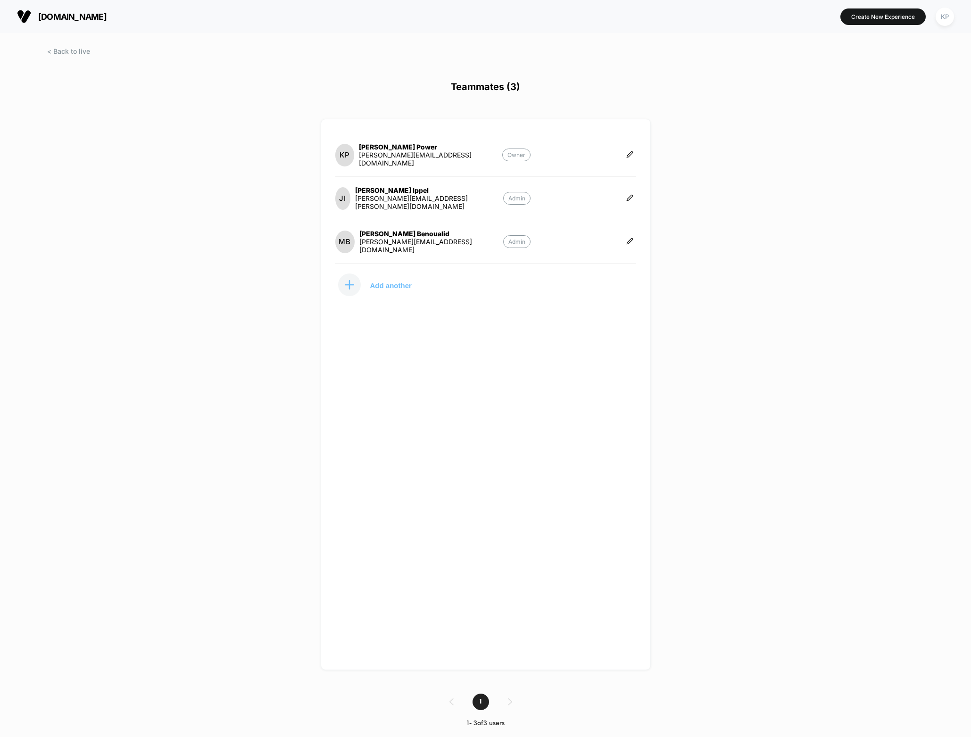
click at [368, 286] on button "Add another" at bounding box center [382, 285] width 94 height 24
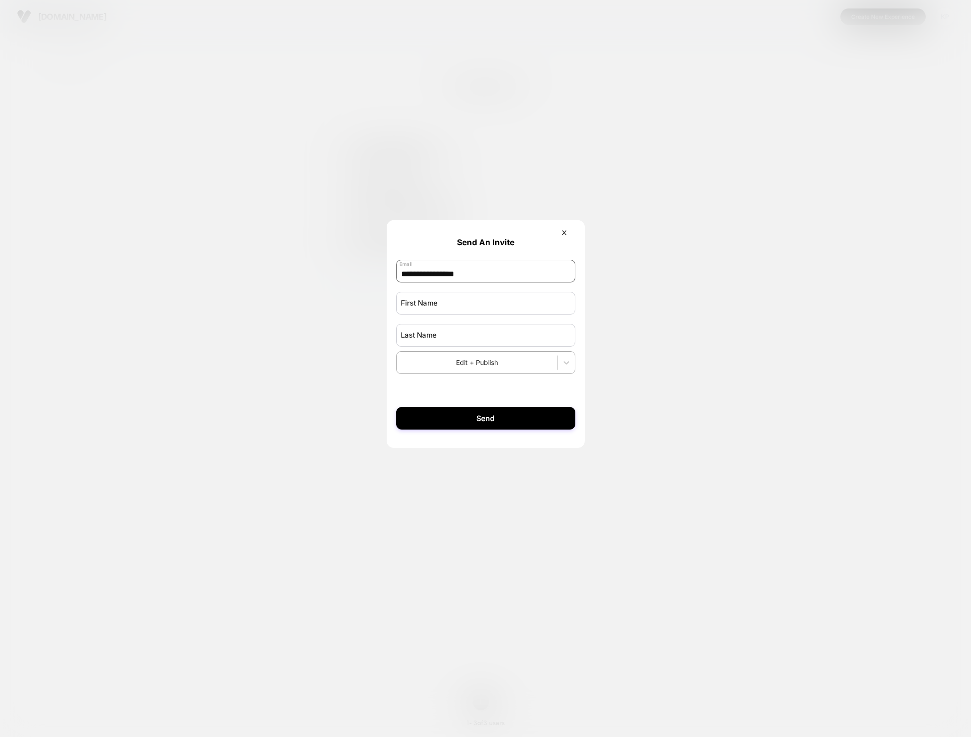
type input "**********"
type input "*******"
type input "****"
click at [543, 374] on div "Edit + Publish" at bounding box center [485, 362] width 179 height 23
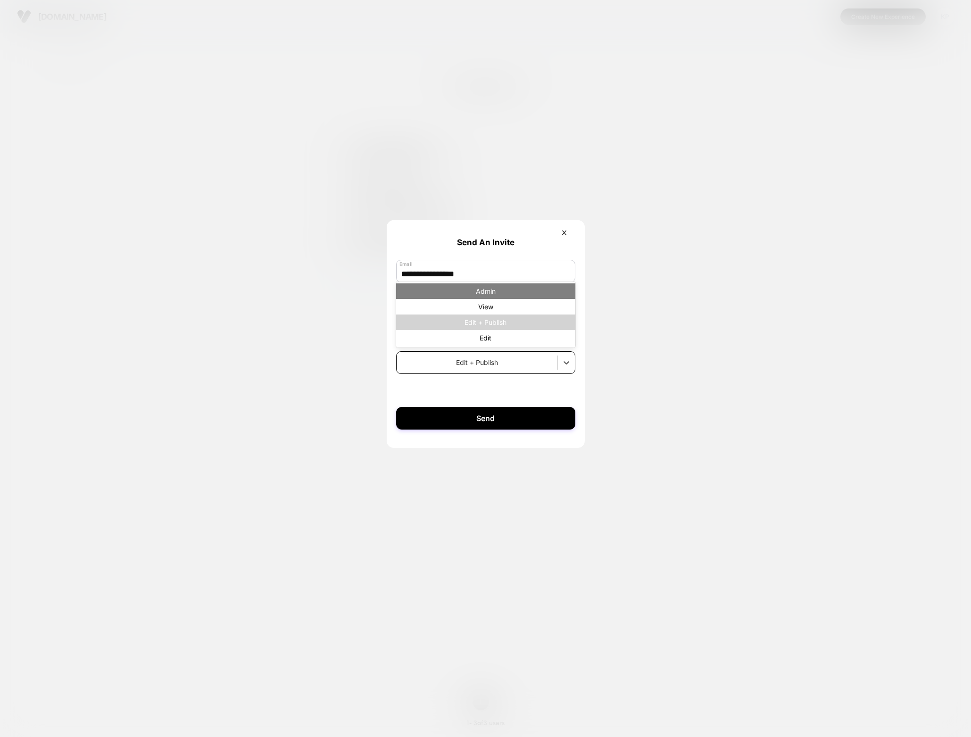
click at [515, 294] on div "Admin" at bounding box center [485, 291] width 179 height 16
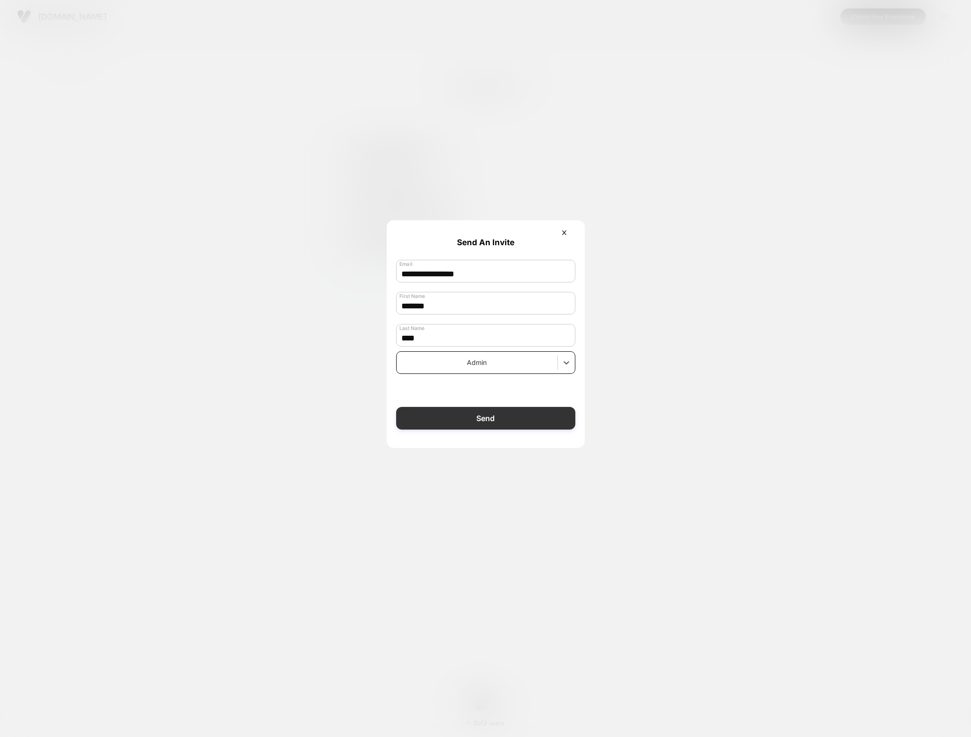
click at [501, 418] on button "Send" at bounding box center [485, 418] width 179 height 23
